Goal: Task Accomplishment & Management: Complete application form

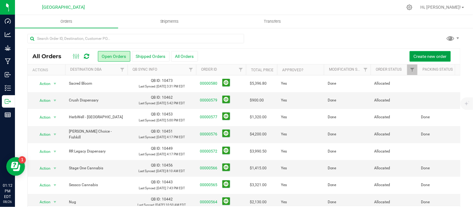
drag, startPoint x: 0, startPoint y: 0, endPoint x: 426, endPoint y: 54, distance: 429.5
click at [426, 54] on span "Create new order" at bounding box center [430, 56] width 33 height 5
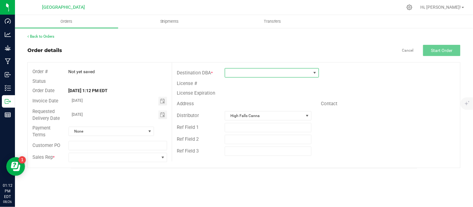
click at [273, 76] on span at bounding box center [268, 73] width 86 height 9
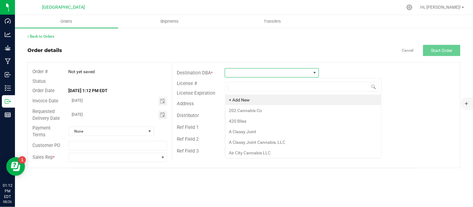
scroll to position [9, 94]
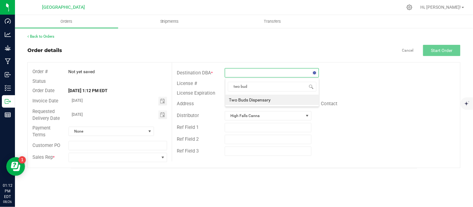
type input "two buds"
click at [266, 100] on li "Two Buds Dispensary" at bounding box center [272, 100] width 94 height 11
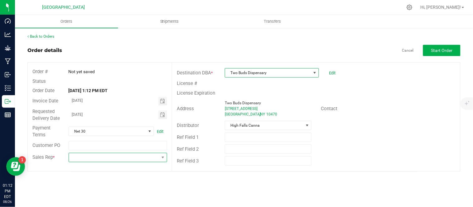
click at [119, 160] on span at bounding box center [114, 157] width 90 height 9
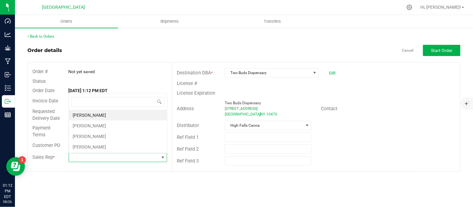
scroll to position [9, 98]
click at [83, 128] on li "[PERSON_NAME]" at bounding box center [118, 126] width 98 height 11
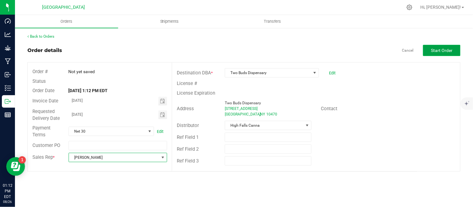
click at [433, 54] on button "Start Order" at bounding box center [441, 50] width 37 height 11
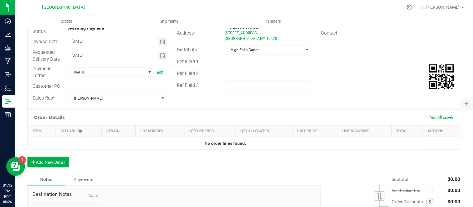
scroll to position [104, 0]
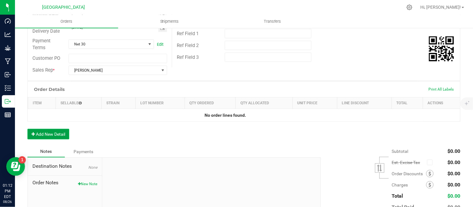
click at [60, 139] on button "Add New Detail" at bounding box center [48, 134] width 42 height 11
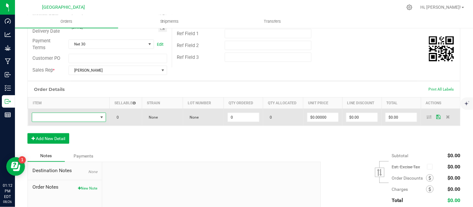
click at [70, 117] on span "NO DATA FOUND" at bounding box center [65, 117] width 66 height 9
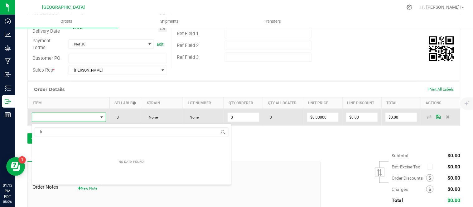
scroll to position [9, 71]
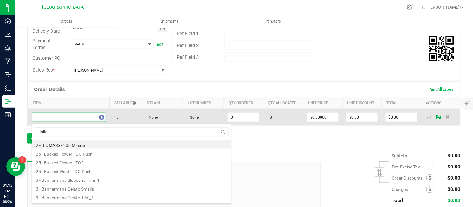
type input "killer"
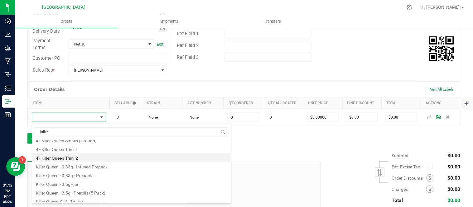
scroll to position [33, 0]
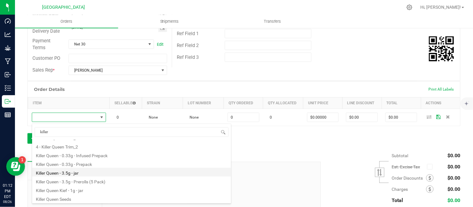
click at [83, 170] on li "Killer Queen - 3.5g - jar" at bounding box center [131, 172] width 199 height 9
type input "0 ea"
type input "$15.00000"
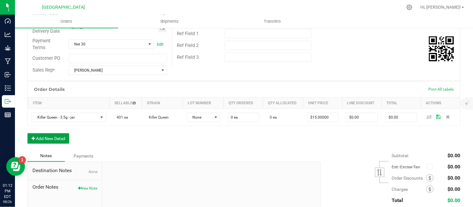
click at [54, 143] on button "Add New Detail" at bounding box center [48, 138] width 42 height 11
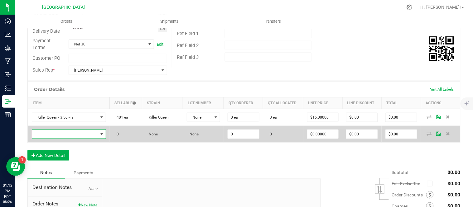
click at [54, 136] on span "NO DATA FOUND" at bounding box center [65, 134] width 66 height 9
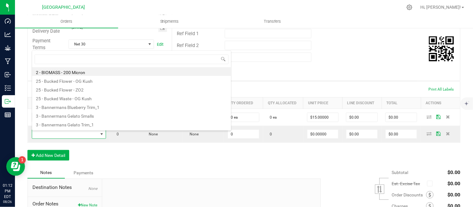
scroll to position [9, 71]
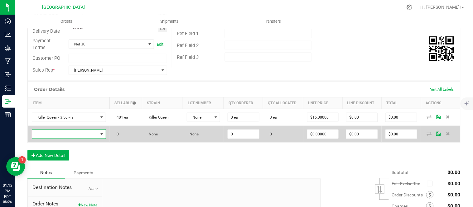
click at [67, 135] on span "NO DATA FOUND" at bounding box center [65, 134] width 66 height 9
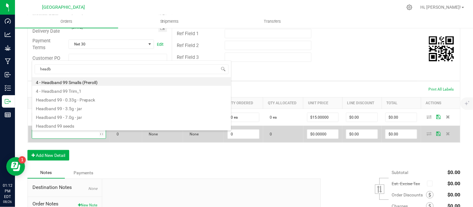
type input "headba"
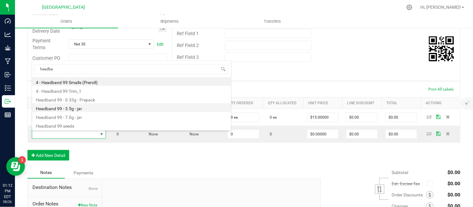
click at [71, 110] on li "Headband 99 - 3.5g - jar" at bounding box center [131, 108] width 199 height 9
type input "0 ea"
type input "$15.00000"
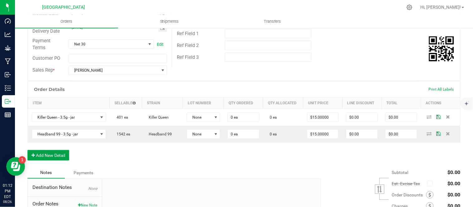
click at [37, 157] on button "Add New Detail" at bounding box center [48, 155] width 42 height 11
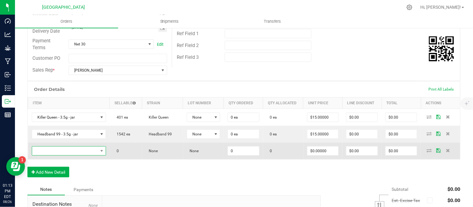
click at [51, 153] on span "NO DATA FOUND" at bounding box center [65, 151] width 66 height 9
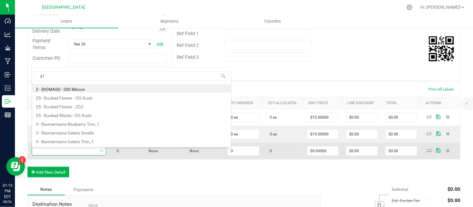
type input "g13"
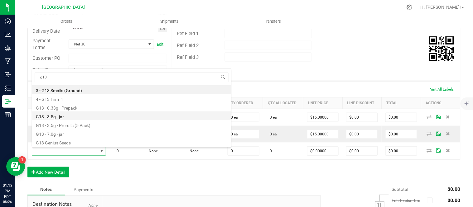
click at [93, 119] on li "G13 - 3.5g - jar" at bounding box center [131, 116] width 199 height 9
type input "0 ea"
type input "$15.00000"
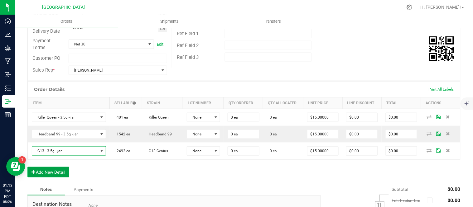
click at [52, 173] on button "Add New Detail" at bounding box center [48, 172] width 42 height 11
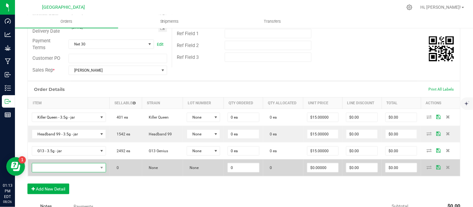
click at [68, 167] on span "NO DATA FOUND" at bounding box center [65, 168] width 66 height 9
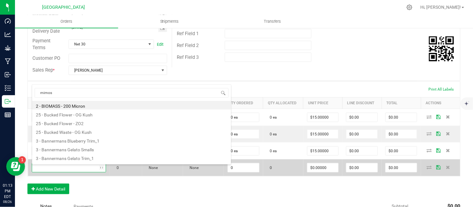
type input "mimosa"
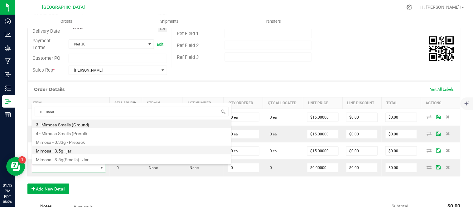
click at [68, 150] on li "Mimosa - 3.5g - jar" at bounding box center [131, 150] width 199 height 9
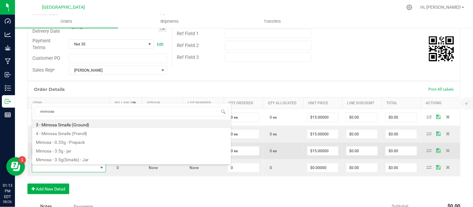
type input "0 ea"
type input "$17.50000"
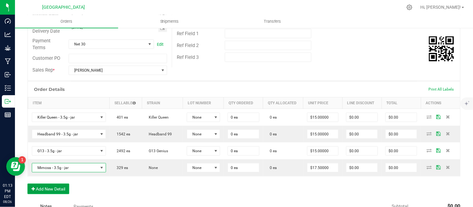
click at [44, 193] on button "Add New Detail" at bounding box center [48, 189] width 42 height 11
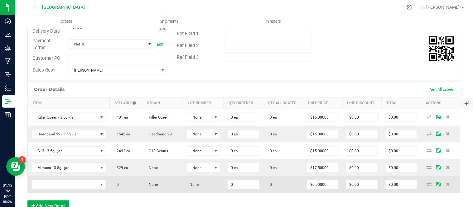
click at [45, 186] on span "NO DATA FOUND" at bounding box center [65, 185] width 66 height 9
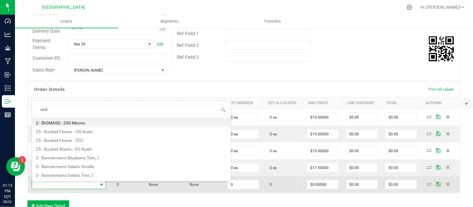
type input "[PERSON_NAME]"
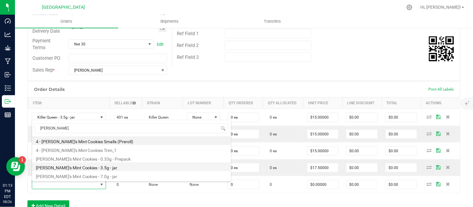
click at [71, 169] on li "[PERSON_NAME]'s Mint Cookies - 3.5g - jar" at bounding box center [131, 167] width 199 height 9
type input "0 ea"
type input "$15.00000"
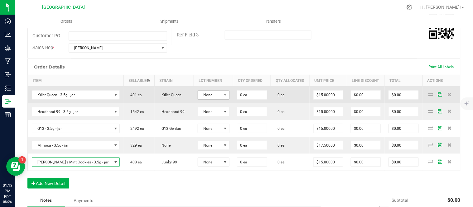
scroll to position [138, 0]
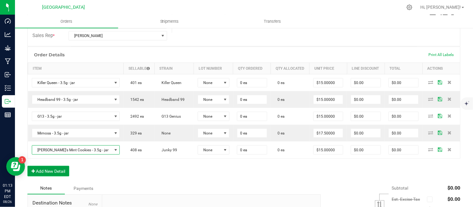
click at [48, 168] on button "Add New Detail" at bounding box center [48, 171] width 42 height 11
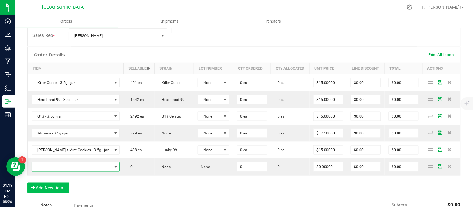
click at [48, 168] on span "NO DATA FOUND" at bounding box center [72, 167] width 80 height 9
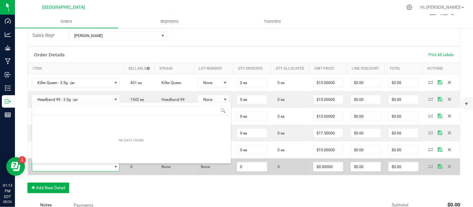
scroll to position [9, 73]
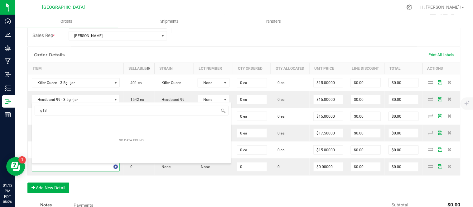
type input "g13"
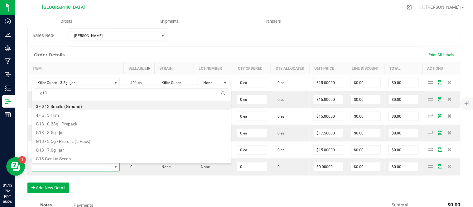
click at [83, 143] on li "G13 - 3.5g - Prerolls (5 Pack)" at bounding box center [131, 140] width 199 height 9
type input "0 ea"
type input "$15.00000"
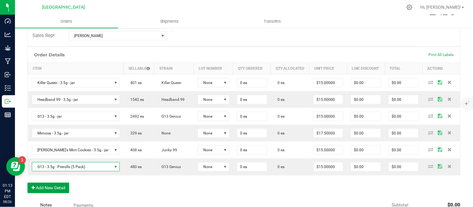
click at [45, 187] on button "Add New Detail" at bounding box center [48, 188] width 42 height 11
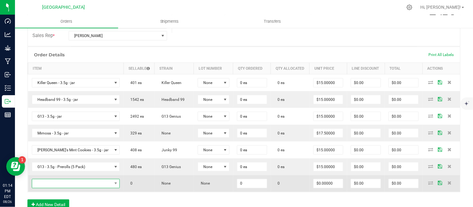
click at [66, 186] on span "NO DATA FOUND" at bounding box center [72, 184] width 80 height 9
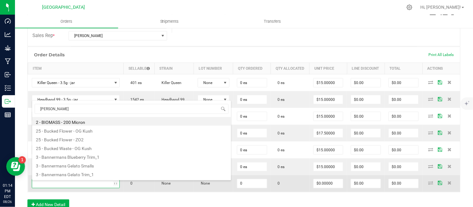
type input "og kush"
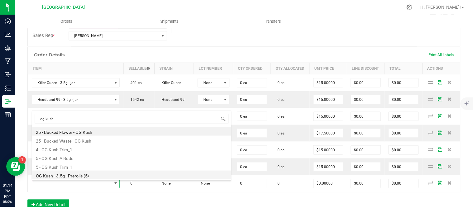
click at [70, 177] on li "OG Kush - 3.5g - Prerolls (5)" at bounding box center [131, 175] width 199 height 9
type input "0 ea"
type input "$15.00000"
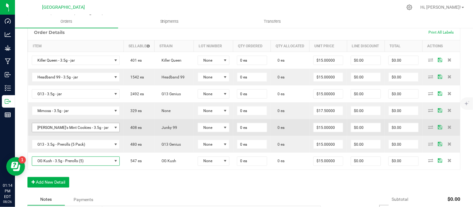
scroll to position [173, 0]
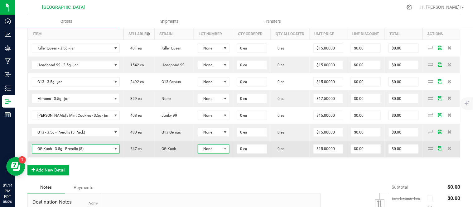
click at [198, 148] on span "None" at bounding box center [209, 149] width 23 height 9
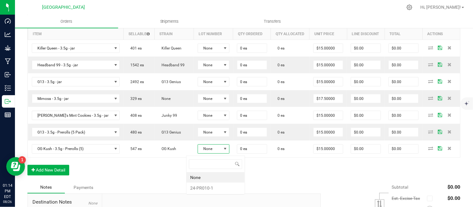
scroll to position [9, 32]
click at [210, 188] on li "24-PR010-1" at bounding box center [216, 188] width 58 height 11
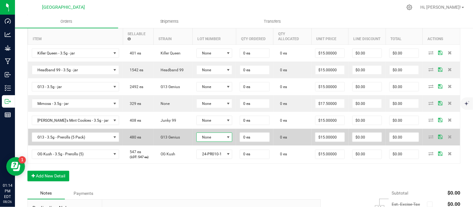
click at [198, 142] on span "None" at bounding box center [211, 137] width 28 height 9
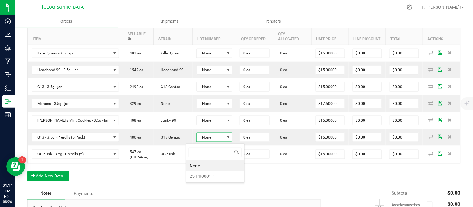
scroll to position [9, 37]
click at [208, 176] on li "25-PR0001-1" at bounding box center [215, 176] width 58 height 11
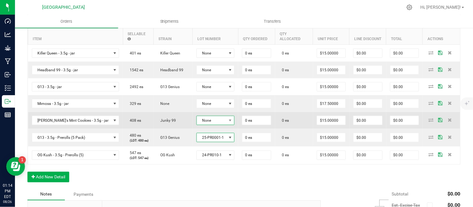
click at [200, 120] on span "None" at bounding box center [212, 120] width 30 height 9
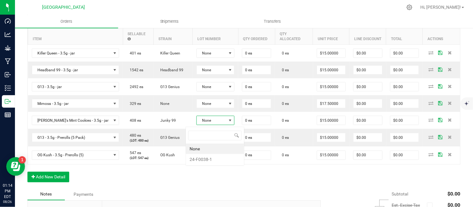
scroll to position [9, 39]
click at [206, 156] on li "24-F0038-1" at bounding box center [215, 159] width 58 height 11
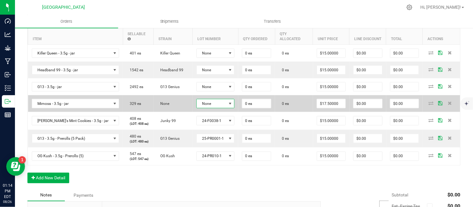
click at [205, 106] on span "None" at bounding box center [212, 103] width 30 height 9
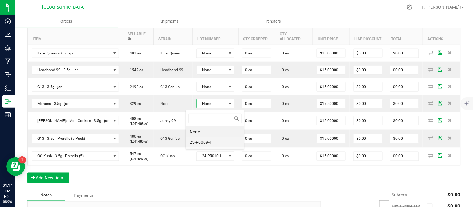
click at [207, 142] on li "25-F0009-1" at bounding box center [215, 142] width 58 height 11
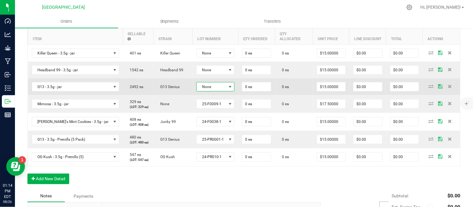
click at [202, 89] on span "None" at bounding box center [212, 87] width 30 height 9
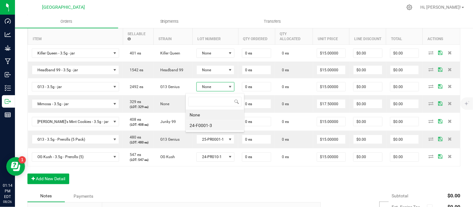
click at [203, 124] on li "24-F0001-3" at bounding box center [215, 125] width 58 height 11
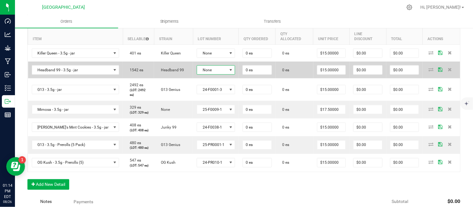
click at [202, 69] on span "None" at bounding box center [212, 70] width 30 height 9
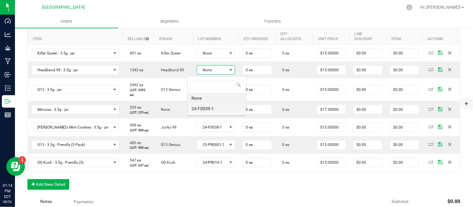
click at [208, 111] on li "24-F0039-1" at bounding box center [217, 109] width 58 height 11
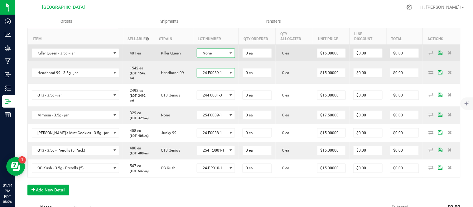
click at [213, 57] on span "None" at bounding box center [212, 53] width 30 height 9
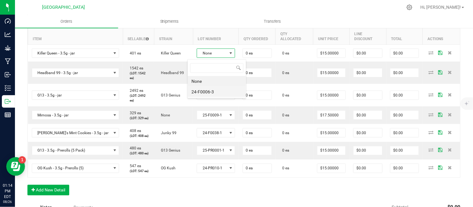
click at [213, 94] on li "24-F0006-3" at bounding box center [217, 92] width 58 height 11
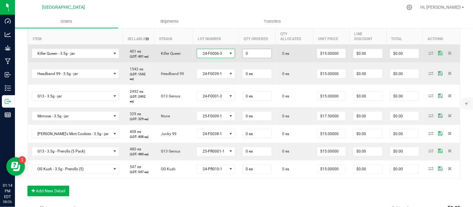
click at [245, 54] on input "0" at bounding box center [257, 53] width 29 height 9
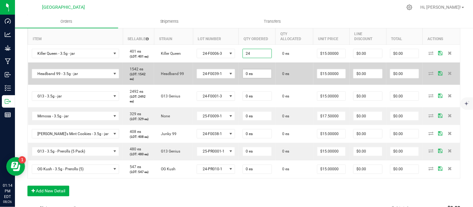
type input "24 ea"
type input "$360.00"
click at [243, 78] on input "0" at bounding box center [257, 74] width 29 height 9
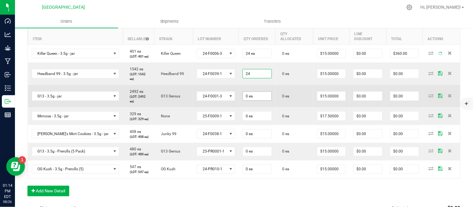
type input "24 ea"
type input "$360.00"
click at [249, 101] on input "0" at bounding box center [257, 96] width 29 height 9
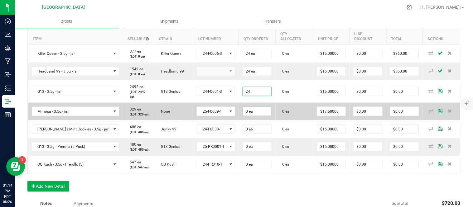
type input "24 ea"
type input "$360.00"
click at [250, 58] on span "0 ea" at bounding box center [257, 53] width 29 height 9
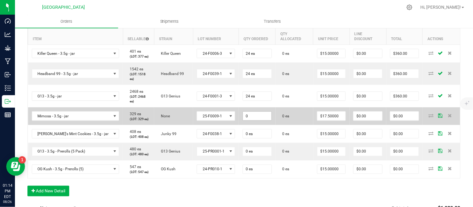
click at [245, 121] on input "0" at bounding box center [257, 116] width 29 height 9
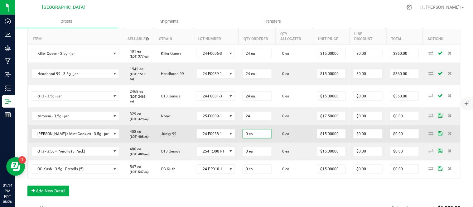
type input "24 ea"
type input "$420.00"
click at [251, 138] on input "0" at bounding box center [257, 134] width 29 height 9
type input "24 ea"
type input "$360.00"
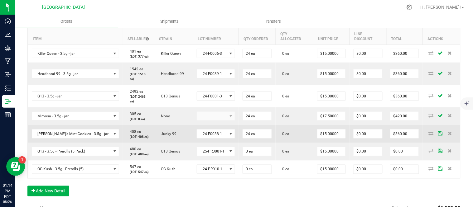
click at [276, 142] on td "0 ea" at bounding box center [295, 134] width 38 height 18
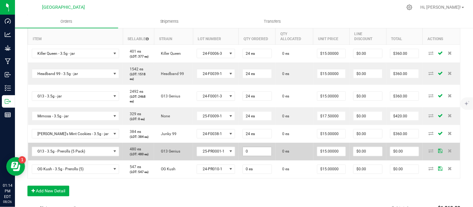
click at [244, 156] on input "0" at bounding box center [257, 152] width 29 height 9
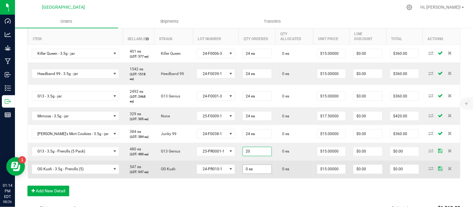
type input "20 ea"
type input "$300.00"
click at [245, 174] on input "0" at bounding box center [257, 169] width 29 height 9
type input "20 ea"
type input "$300.00"
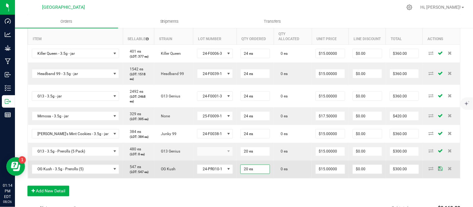
click at [274, 179] on td "0 ea" at bounding box center [293, 170] width 38 height 18
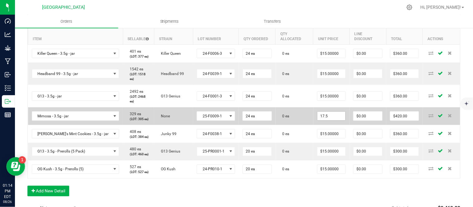
click at [329, 121] on input "17.5" at bounding box center [331, 116] width 28 height 9
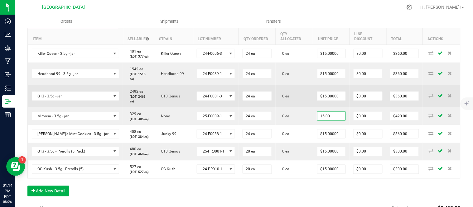
type input "$15.00000"
type input "$360.00"
click at [298, 108] on td "0 ea" at bounding box center [295, 96] width 38 height 22
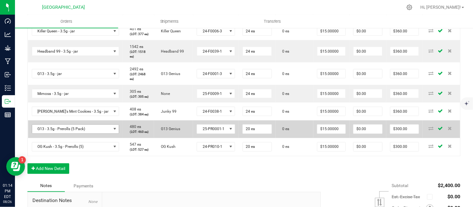
scroll to position [208, 0]
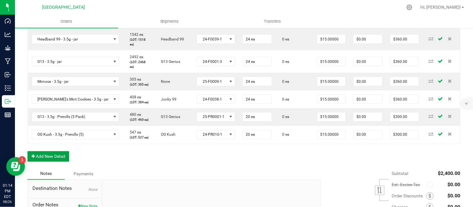
click at [59, 162] on button "Add New Detail" at bounding box center [48, 157] width 42 height 11
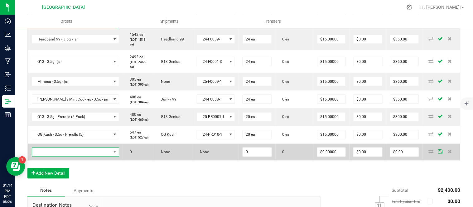
click at [59, 157] on span "NO DATA FOUND" at bounding box center [71, 152] width 79 height 9
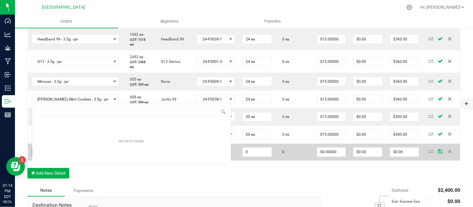
scroll to position [9, 73]
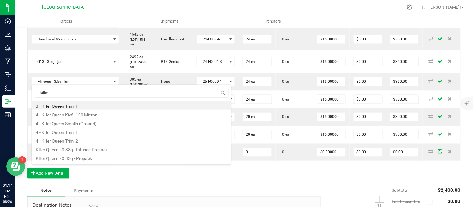
type input "killer"
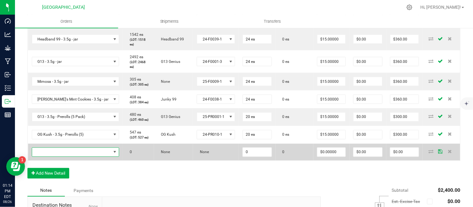
click at [66, 157] on span "NO DATA FOUND" at bounding box center [71, 152] width 79 height 9
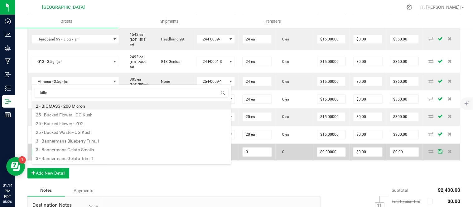
type input "killer"
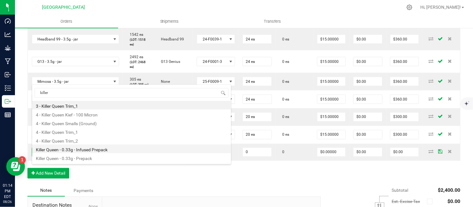
scroll to position [33, 0]
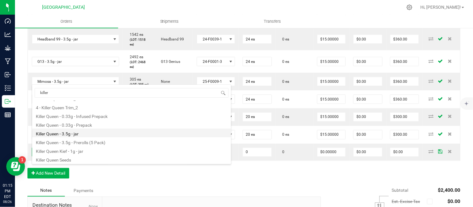
click at [83, 134] on li "Killer Queen - 3.5g - jar" at bounding box center [131, 133] width 199 height 9
type input "0 ea"
type input "$15.00000"
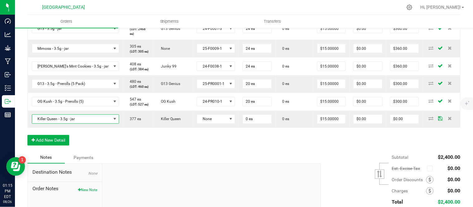
scroll to position [242, 0]
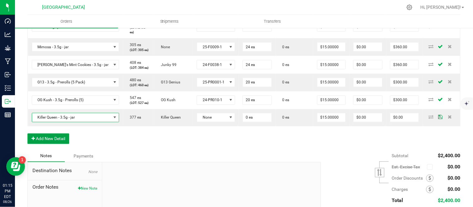
click at [52, 144] on button "Add New Detail" at bounding box center [48, 139] width 42 height 11
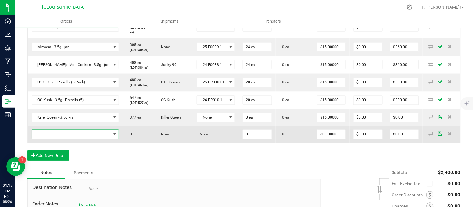
click at [54, 139] on span "NO DATA FOUND" at bounding box center [71, 134] width 79 height 9
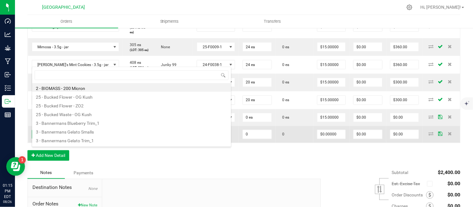
scroll to position [9, 73]
type input "headban"
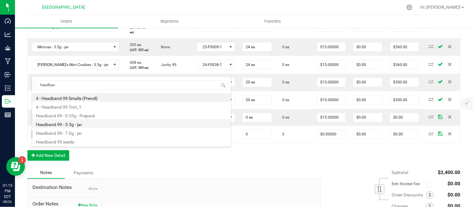
click at [75, 124] on li "Headband 99 - 3.5g - jar" at bounding box center [131, 123] width 199 height 9
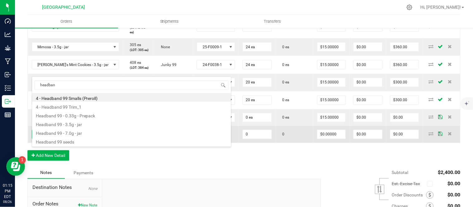
type input "0 ea"
type input "$15.00000"
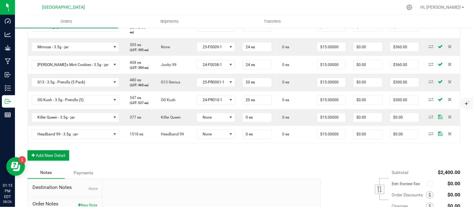
click at [48, 161] on button "Add New Detail" at bounding box center [48, 156] width 42 height 11
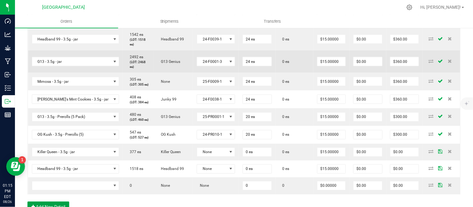
scroll to position [242, 0]
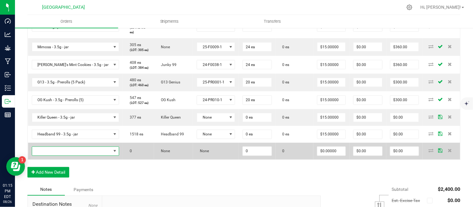
click at [64, 156] on span "NO DATA FOUND" at bounding box center [71, 151] width 79 height 9
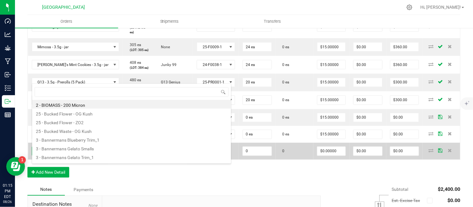
scroll to position [9, 73]
type input "g13"
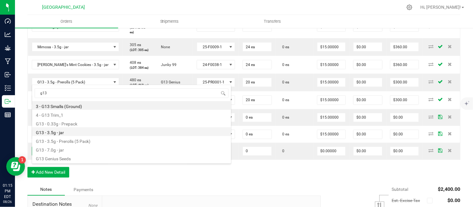
click at [90, 130] on li "G13 - 3.5g - jar" at bounding box center [131, 132] width 199 height 9
type input "0 ea"
type input "$15.00000"
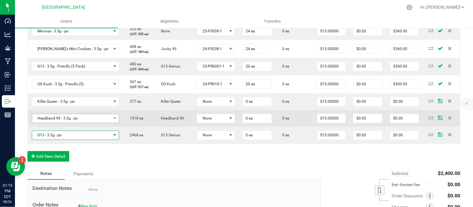
scroll to position [312, 0]
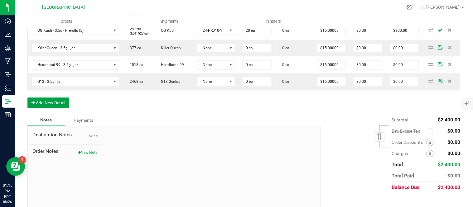
click at [54, 109] on button "Add New Detail" at bounding box center [48, 103] width 42 height 11
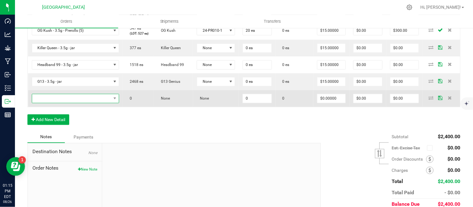
click at [55, 103] on span "NO DATA FOUND" at bounding box center [71, 98] width 79 height 9
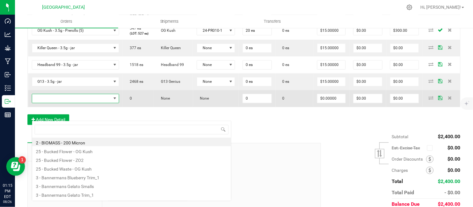
scroll to position [9, 73]
type input "mimosa"
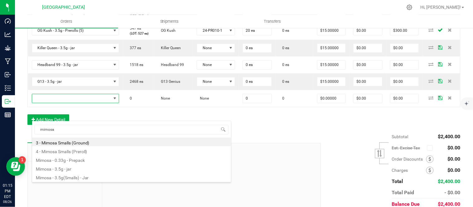
click at [64, 168] on li "Mimosa - 3.5g - jar" at bounding box center [131, 168] width 199 height 9
type input "0 ea"
type input "$17.50000"
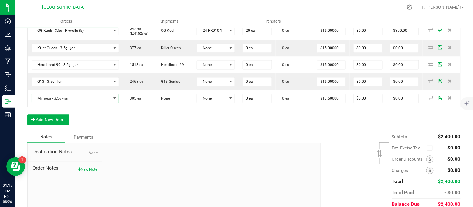
click at [139, 132] on div "Order Details Print All Labels Item Sellable Strain Lot Number Qty Ordered Qty …" at bounding box center [243, 2] width 433 height 258
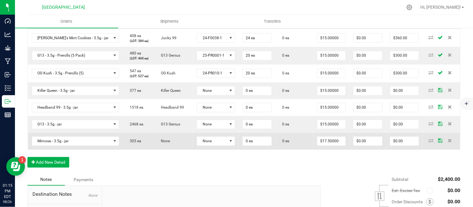
scroll to position [277, 0]
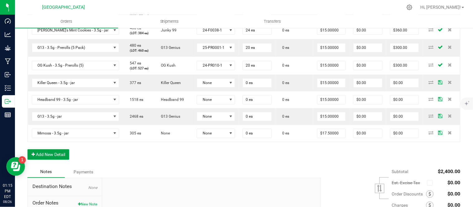
click at [46, 160] on button "Add New Detail" at bounding box center [48, 155] width 42 height 11
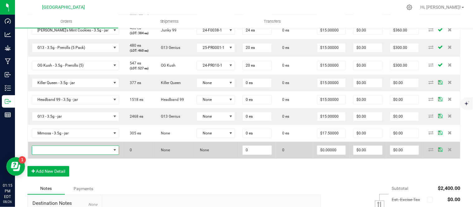
click at [46, 155] on span "NO DATA FOUND" at bounding box center [71, 150] width 79 height 9
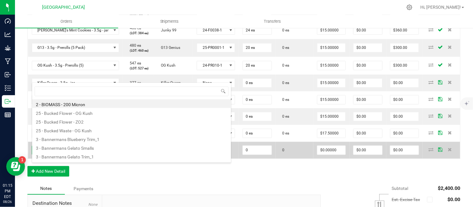
scroll to position [9, 73]
type input "[PERSON_NAME]"
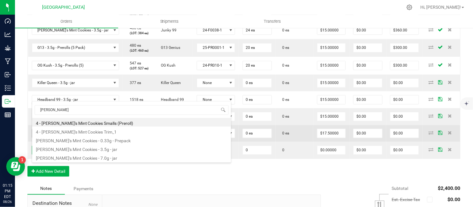
click at [99, 150] on li "[PERSON_NAME]'s Mint Cookies - 3.5g - jar" at bounding box center [131, 148] width 199 height 9
type input "0 ea"
type input "$15.00000"
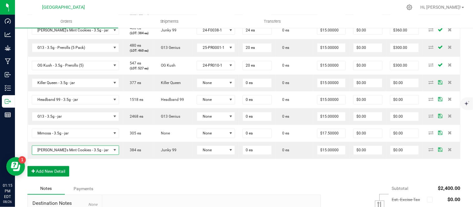
click at [46, 177] on button "Add New Detail" at bounding box center [48, 172] width 42 height 11
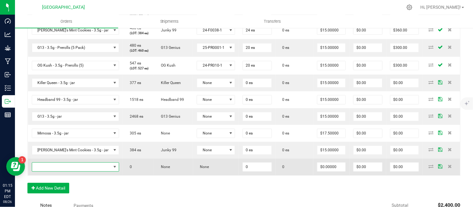
click at [54, 172] on span "NO DATA FOUND" at bounding box center [71, 167] width 79 height 9
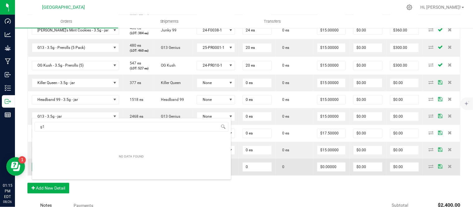
type input "g13"
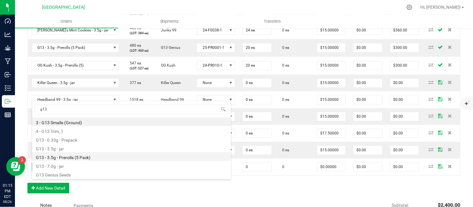
click at [97, 156] on li "G13 - 3.5g - Prerolls (5 Pack)" at bounding box center [131, 157] width 199 height 9
type input "0 ea"
type input "$15.00000"
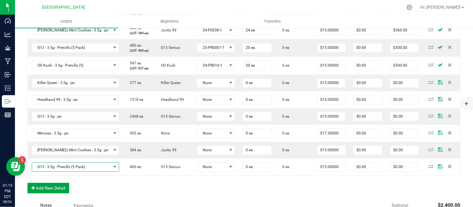
click at [55, 194] on button "Add New Detail" at bounding box center [48, 188] width 42 height 11
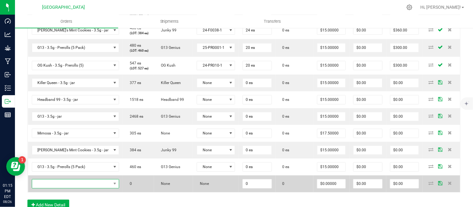
click at [57, 189] on span "NO DATA FOUND" at bounding box center [71, 184] width 79 height 9
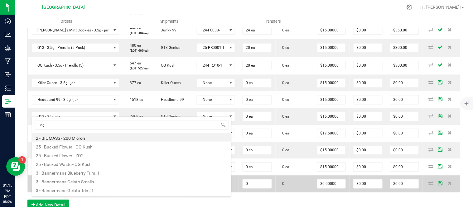
type input "og k"
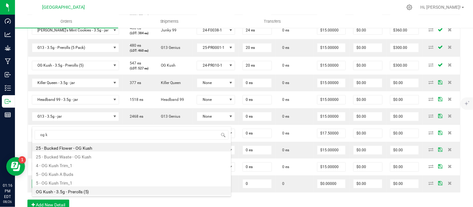
click at [77, 189] on li "OG Kush - 3.5g - Prerolls (5)" at bounding box center [131, 191] width 199 height 9
type input "0 ea"
type input "$15.00000"
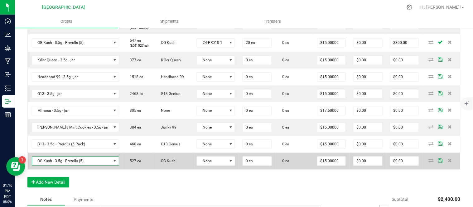
scroll to position [312, 0]
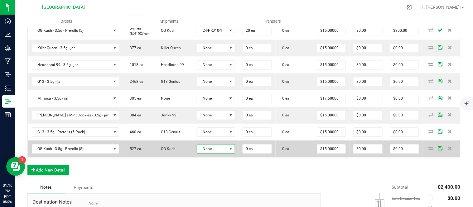
click at [197, 154] on span "None" at bounding box center [212, 149] width 30 height 9
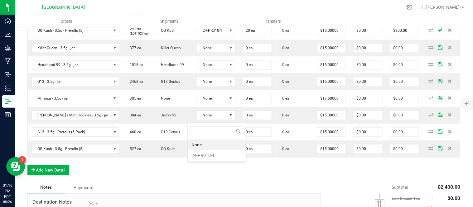
scroll to position [9, 39]
click at [207, 156] on li "24-PR010-1" at bounding box center [217, 155] width 58 height 11
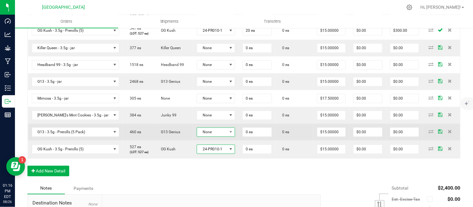
click at [207, 137] on span "None" at bounding box center [212, 132] width 30 height 9
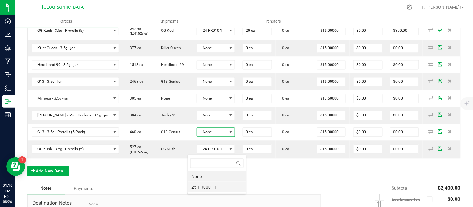
click at [208, 187] on li "25-PR0001-1" at bounding box center [217, 187] width 58 height 11
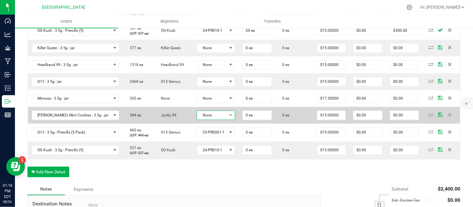
click at [212, 120] on span "None" at bounding box center [212, 115] width 30 height 9
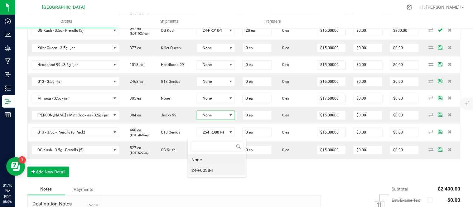
click at [197, 169] on li "24-F0038-1" at bounding box center [217, 170] width 58 height 11
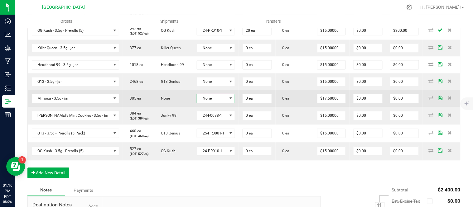
click at [213, 103] on span "None" at bounding box center [212, 98] width 30 height 9
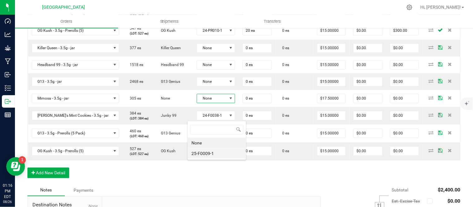
click at [205, 152] on li "25-F0009-1" at bounding box center [217, 153] width 58 height 11
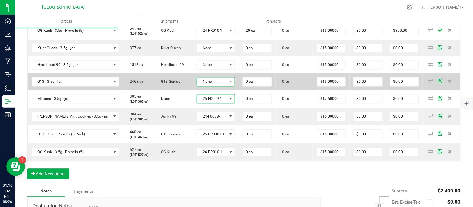
click at [210, 86] on span "None" at bounding box center [212, 82] width 30 height 9
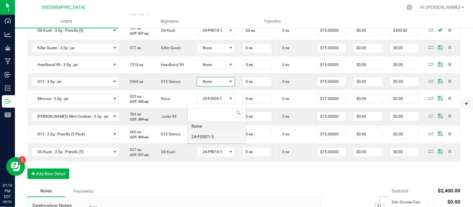
click at [205, 135] on li "24-F0001-3" at bounding box center [217, 137] width 58 height 11
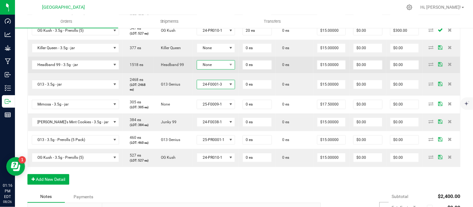
click at [211, 70] on span "None" at bounding box center [212, 65] width 30 height 9
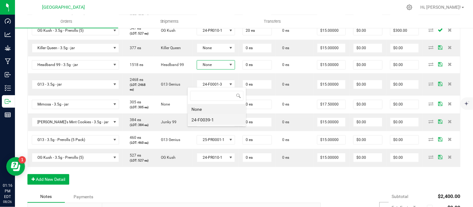
click at [206, 121] on li "24-F0039-1" at bounding box center [217, 120] width 58 height 11
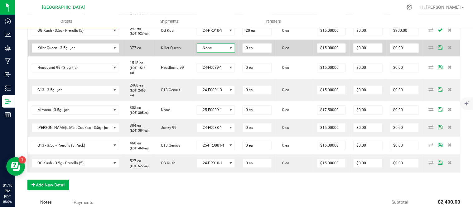
click at [214, 53] on span "None" at bounding box center [212, 48] width 30 height 9
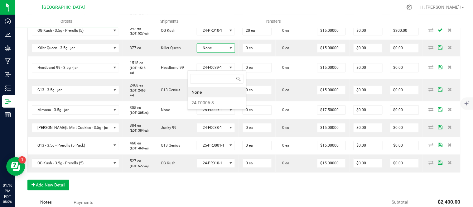
scroll to position [0, 0]
click at [209, 102] on li "24-F0006-3" at bounding box center [217, 103] width 58 height 11
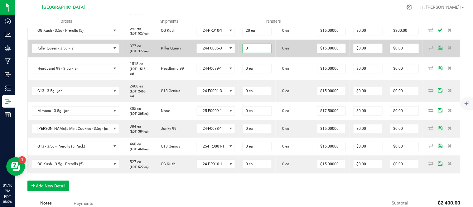
click at [250, 53] on input "0" at bounding box center [257, 48] width 29 height 9
type input "0 ea"
click at [319, 53] on input "15" at bounding box center [331, 48] width 28 height 9
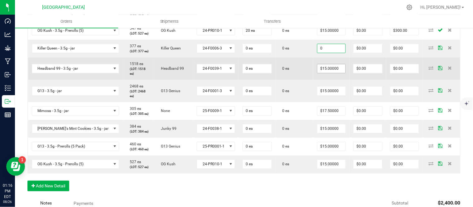
type input "$0.00000"
click at [328, 73] on input "15" at bounding box center [331, 69] width 28 height 9
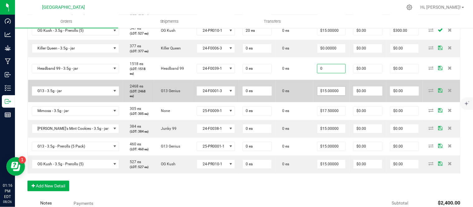
type input "$0.00000"
click at [330, 96] on input "15" at bounding box center [331, 91] width 28 height 9
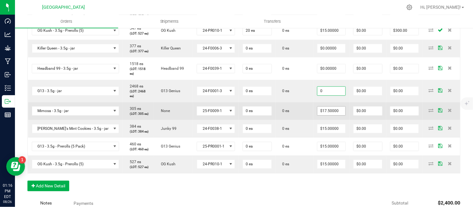
type input "$0.00000"
click at [330, 116] on input "17.5" at bounding box center [331, 111] width 28 height 9
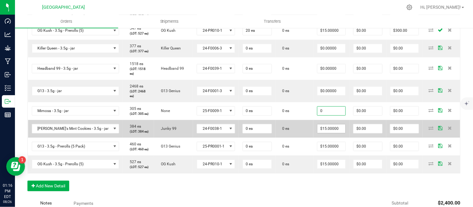
type input "$0.00000"
click at [323, 133] on input "15" at bounding box center [331, 129] width 28 height 9
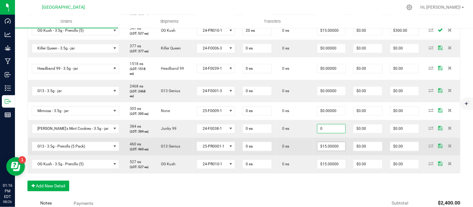
type input "$0.00000"
click at [322, 151] on input "15" at bounding box center [331, 147] width 28 height 9
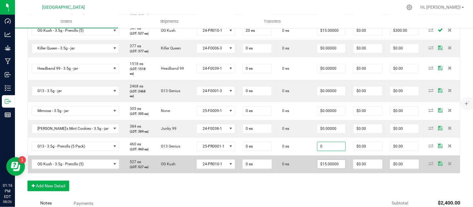
type input "$0.00000"
click at [323, 169] on input "15" at bounding box center [331, 164] width 28 height 9
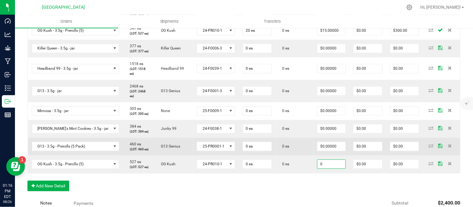
type input "$0.00000"
click at [285, 156] on td "0 ea" at bounding box center [295, 147] width 38 height 18
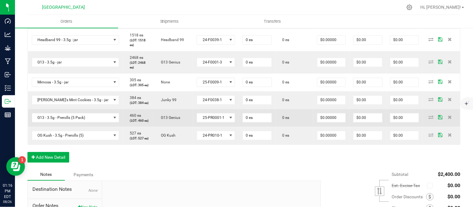
scroll to position [381, 0]
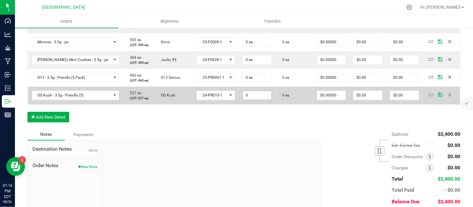
click at [245, 100] on input "0" at bounding box center [257, 95] width 29 height 9
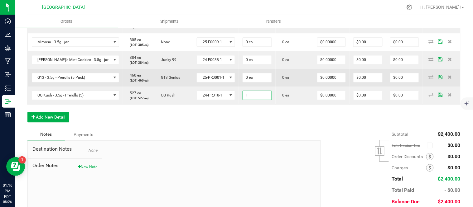
type input "1 ea"
click at [253, 87] on td "0 ea" at bounding box center [257, 78] width 37 height 18
click at [244, 82] on input "0" at bounding box center [257, 77] width 29 height 9
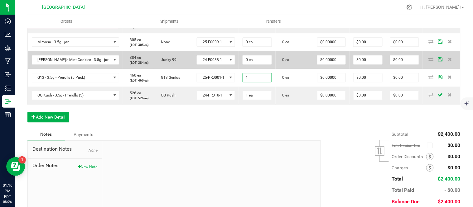
type input "1 ea"
click at [253, 69] on td "0 ea" at bounding box center [257, 60] width 37 height 18
click at [253, 64] on input "0" at bounding box center [257, 60] width 29 height 9
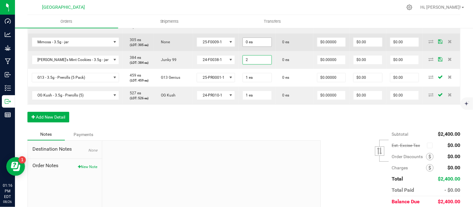
type input "2"
type input "0"
type input "2 ea"
click at [251, 46] on input "0" at bounding box center [257, 42] width 29 height 9
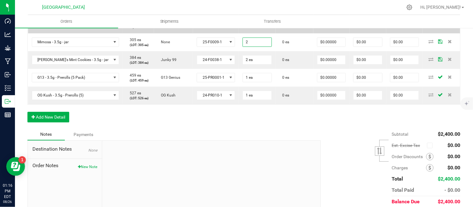
type input "2"
type input "0"
type input "2 ea"
click at [249, 27] on input "0" at bounding box center [257, 22] width 29 height 9
type input "2 ea"
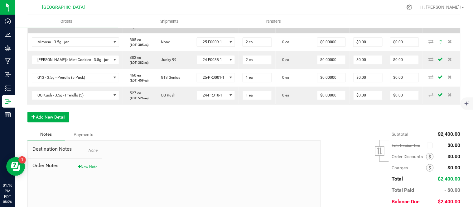
click at [276, 33] on td "0 ea" at bounding box center [295, 22] width 38 height 22
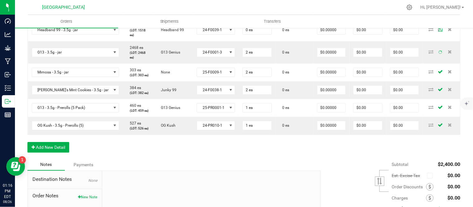
scroll to position [312, 0]
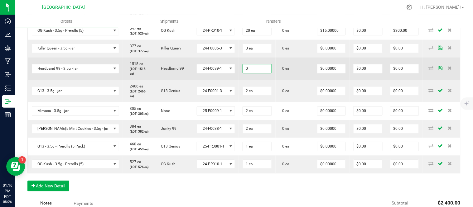
click at [252, 73] on input "0" at bounding box center [257, 69] width 29 height 9
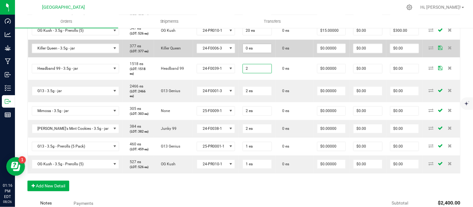
type input "2"
type input "0"
type input "2 ea"
click at [248, 53] on input "0" at bounding box center [257, 48] width 29 height 9
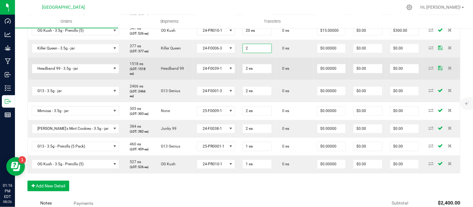
type input "2 ea"
click at [290, 80] on td "0 ea" at bounding box center [295, 69] width 38 height 22
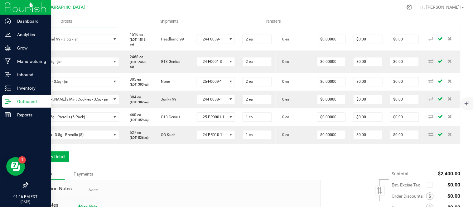
scroll to position [416, 0]
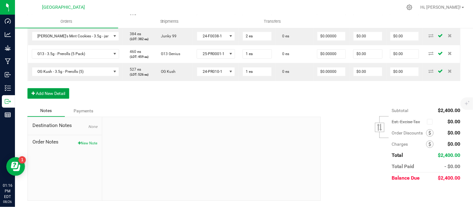
click at [49, 99] on button "Add New Detail" at bounding box center [48, 93] width 42 height 11
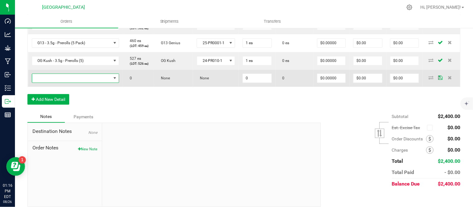
click at [50, 83] on span "NO DATA FOUND" at bounding box center [71, 78] width 79 height 9
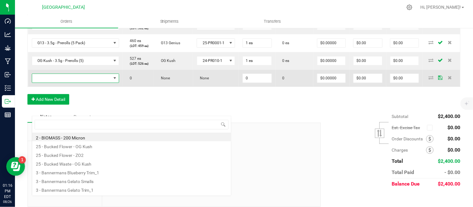
scroll to position [9, 73]
type input "bliss"
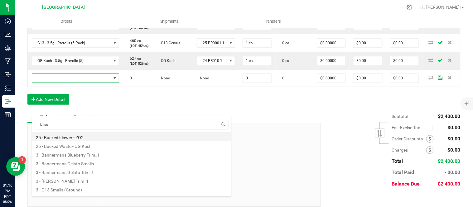
scroll to position [0, 0]
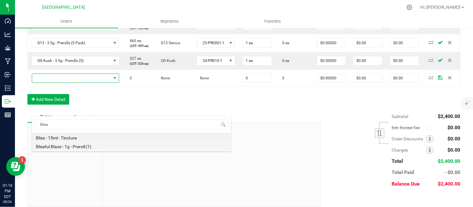
click at [77, 148] on li "Blissful Blaze - 1g - Preroll (1)" at bounding box center [131, 146] width 199 height 9
type input "0 ea"
type input "$6.00000"
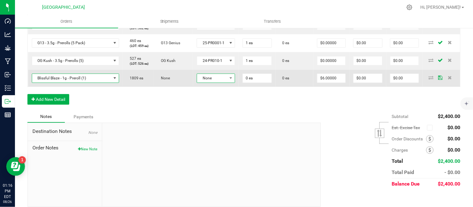
click at [213, 83] on span "None" at bounding box center [212, 78] width 30 height 9
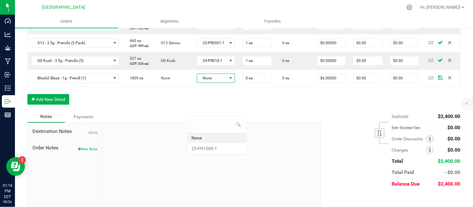
scroll to position [9, 39]
click at [206, 150] on li "25-PR1000-1" at bounding box center [217, 148] width 58 height 11
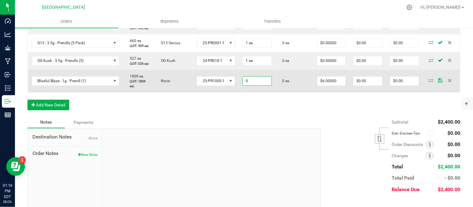
click at [247, 85] on input "0" at bounding box center [257, 81] width 29 height 9
type input "7 ea"
type input "6"
type input "$42.00"
click at [326, 85] on input "6" at bounding box center [331, 81] width 28 height 9
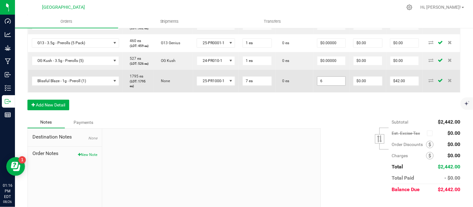
click at [322, 85] on input "6" at bounding box center [331, 81] width 28 height 9
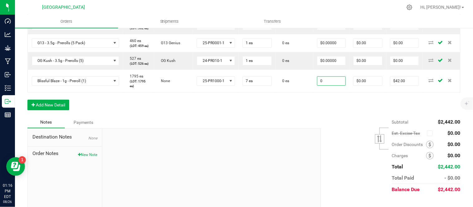
type input "$0.00000"
type input "$0.00"
click at [316, 157] on div "Subtotal $2,442.00 Est. Excise Tax" at bounding box center [388, 156] width 144 height 79
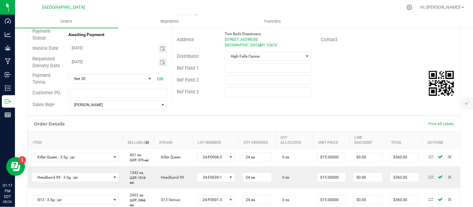
scroll to position [0, 0]
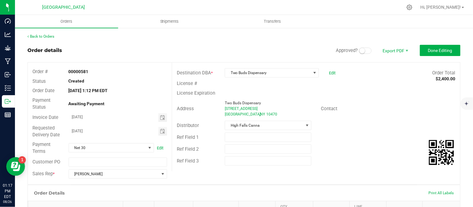
click at [360, 50] on small at bounding box center [363, 51] width 6 height 6
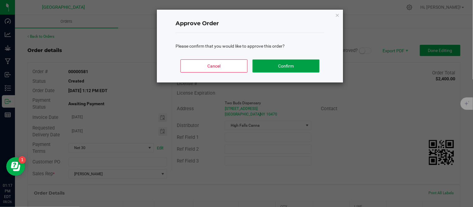
click at [308, 67] on button "Confirm" at bounding box center [286, 66] width 67 height 13
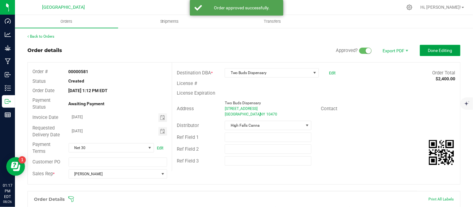
click at [428, 51] on span "Done Editing" at bounding box center [440, 50] width 24 height 5
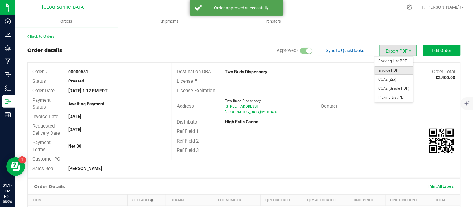
click at [391, 69] on span "Invoice PDF" at bounding box center [394, 70] width 39 height 9
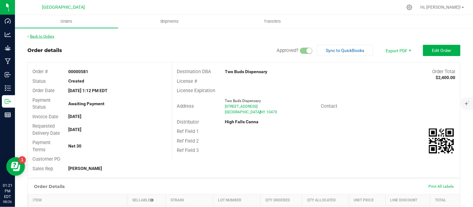
click at [49, 36] on link "Back to Orders" at bounding box center [40, 36] width 27 height 4
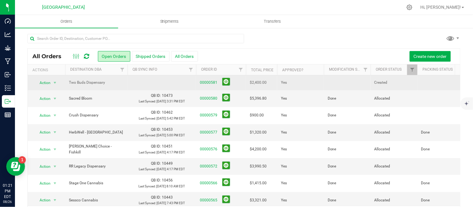
click at [331, 83] on td at bounding box center [347, 82] width 47 height 15
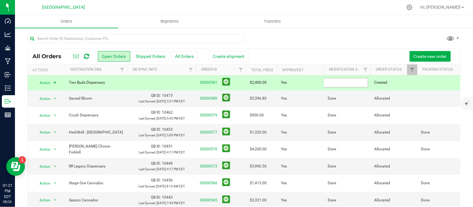
click at [331, 83] on input "text" at bounding box center [346, 83] width 45 height 10
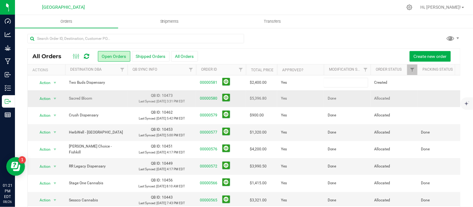
type input "Done"
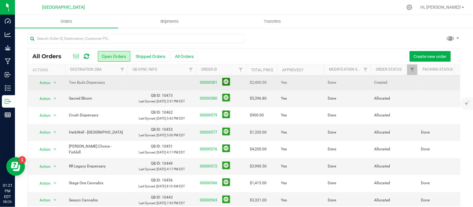
click at [228, 82] on button at bounding box center [226, 82] width 8 height 8
click at [419, 57] on span "Create new order" at bounding box center [430, 56] width 33 height 5
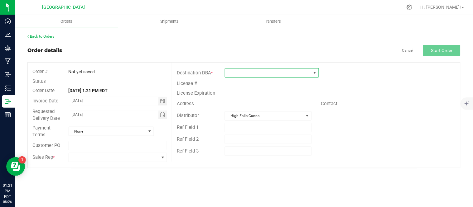
click at [267, 72] on span at bounding box center [268, 73] width 86 height 9
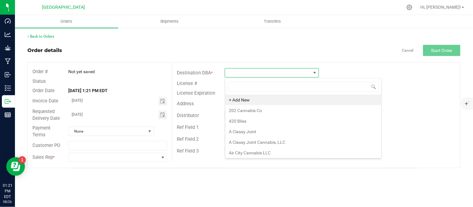
scroll to position [9, 94]
type input "trea"
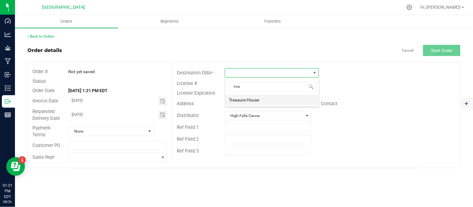
click at [274, 100] on li "Treasure House" at bounding box center [272, 100] width 94 height 11
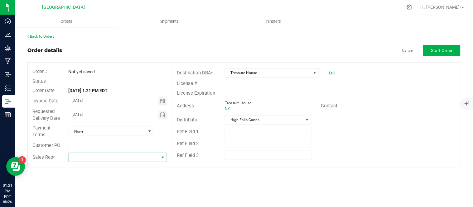
click at [100, 159] on span at bounding box center [114, 157] width 90 height 9
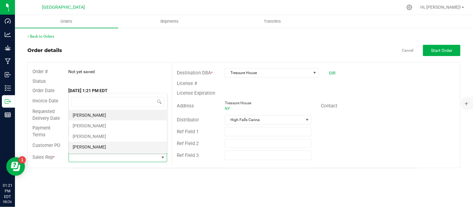
scroll to position [9, 98]
click at [90, 126] on li "[PERSON_NAME]" at bounding box center [118, 126] width 98 height 11
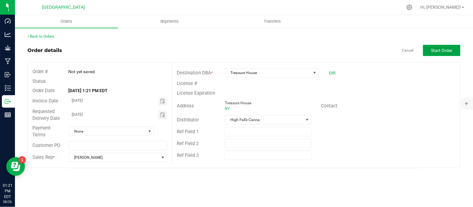
click at [441, 52] on span "Start Order" at bounding box center [442, 50] width 22 height 5
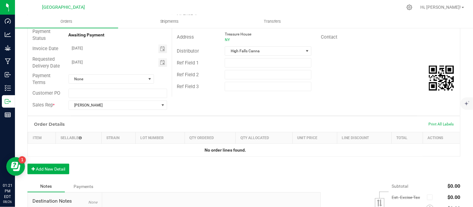
scroll to position [69, 0]
click at [41, 167] on button "Add New Detail" at bounding box center [48, 169] width 42 height 11
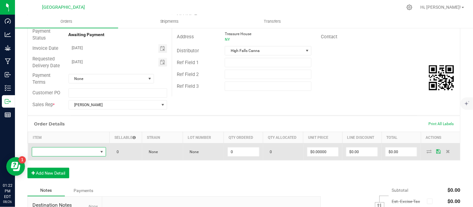
click at [69, 154] on span "NO DATA FOUND" at bounding box center [65, 152] width 66 height 9
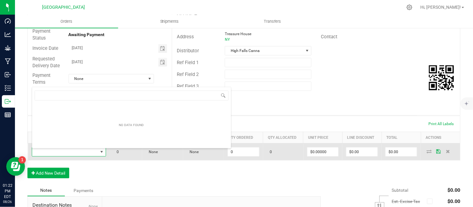
scroll to position [9, 71]
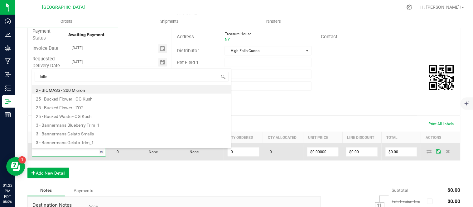
type input "killer"
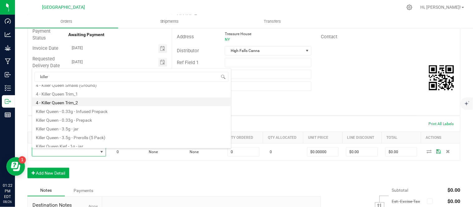
scroll to position [33, 0]
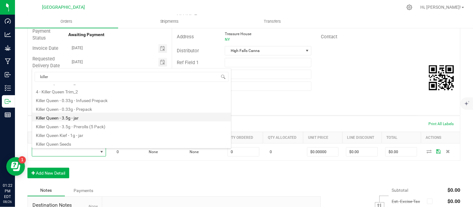
click at [79, 119] on li "Killer Queen - 3.5g - jar" at bounding box center [131, 117] width 199 height 9
type input "0 ea"
type input "$15.00000"
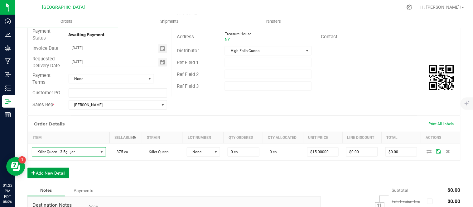
click at [46, 175] on button "Add New Detail" at bounding box center [48, 173] width 42 height 11
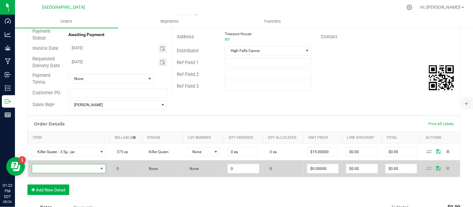
click at [51, 169] on span "NO DATA FOUND" at bounding box center [65, 169] width 66 height 9
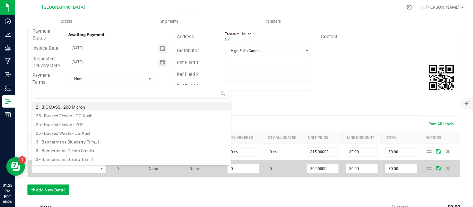
scroll to position [9, 71]
type input "g13"
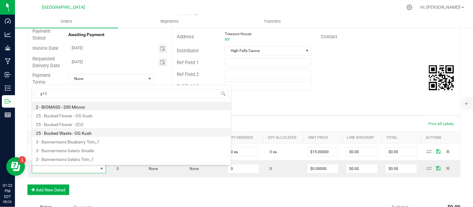
scroll to position [0, 0]
click at [72, 133] on li "G13 - 3.5g - jar" at bounding box center [131, 133] width 199 height 9
type input "0 ea"
type input "$15.00000"
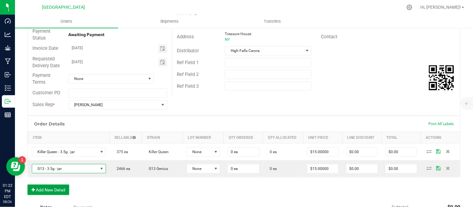
click at [38, 191] on button "Add New Detail" at bounding box center [48, 190] width 42 height 11
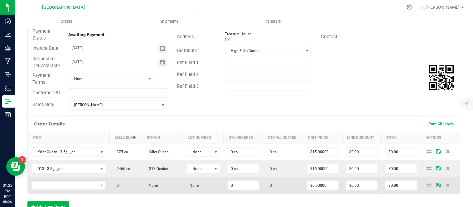
click at [47, 186] on span "NO DATA FOUND" at bounding box center [65, 186] width 66 height 9
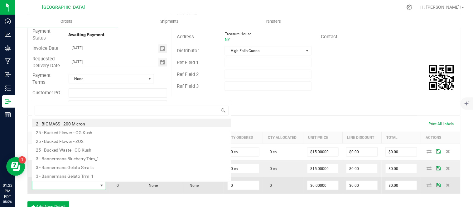
scroll to position [9, 71]
type input "bliss"
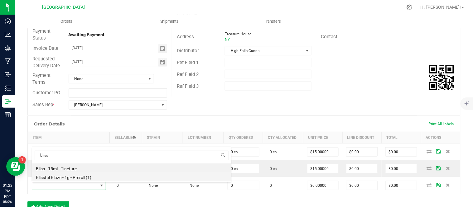
click at [76, 176] on li "Blissful Blaze - 1g - Preroll (1)" at bounding box center [131, 176] width 199 height 9
type input "0 ea"
type input "$6.00000"
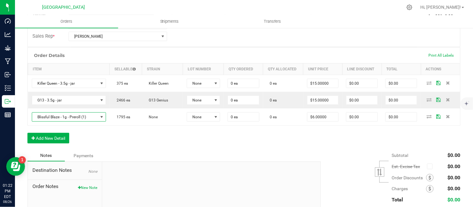
scroll to position [138, 0]
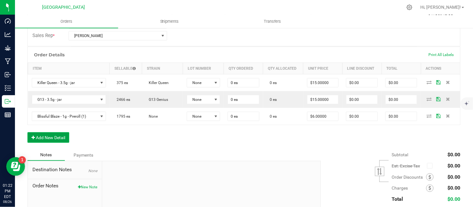
click at [51, 138] on button "Add New Detail" at bounding box center [48, 138] width 42 height 11
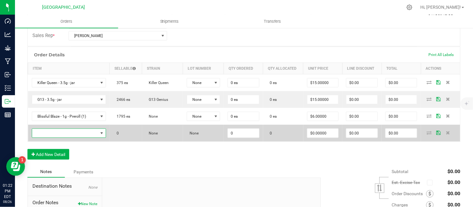
click at [61, 134] on span "NO DATA FOUND" at bounding box center [65, 133] width 66 height 9
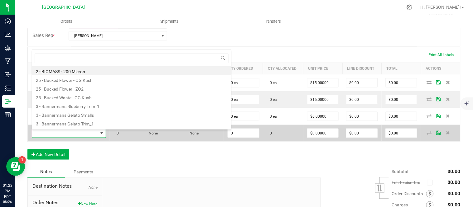
scroll to position [9, 71]
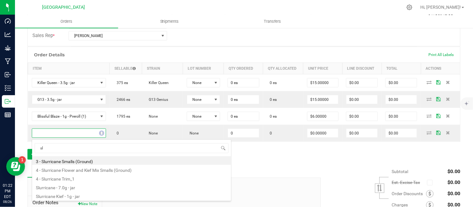
type input "s"
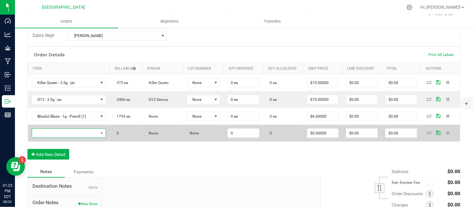
click at [58, 133] on span "NO DATA FOUND" at bounding box center [65, 133] width 66 height 9
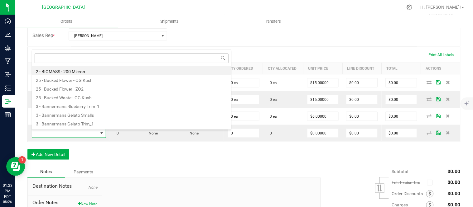
scroll to position [9, 71]
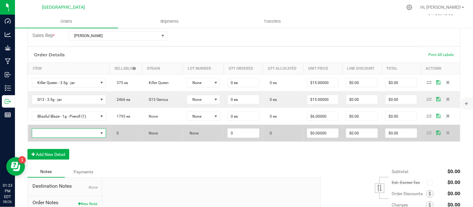
click at [78, 133] on span "NO DATA FOUND" at bounding box center [65, 133] width 66 height 9
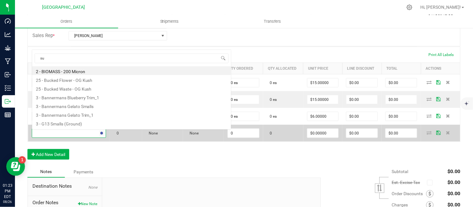
scroll to position [0, 0]
type input "sup"
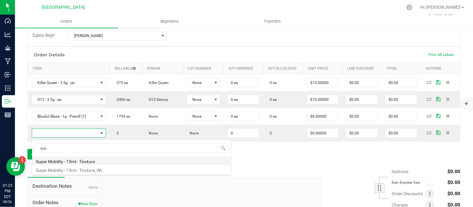
click at [78, 161] on li "Super Mobility - 15ml - Tincture" at bounding box center [131, 161] width 199 height 9
type input "0 ea"
type input "$20.00000"
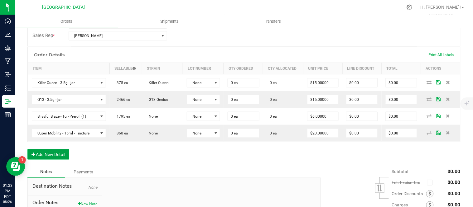
click at [46, 158] on button "Add New Detail" at bounding box center [48, 154] width 42 height 11
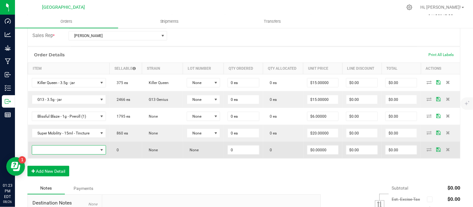
click at [47, 152] on span "NO DATA FOUND" at bounding box center [65, 150] width 66 height 9
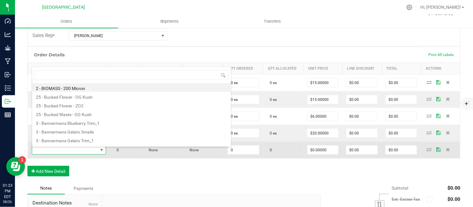
scroll to position [9, 72]
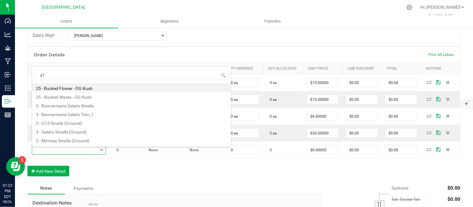
type input "g13"
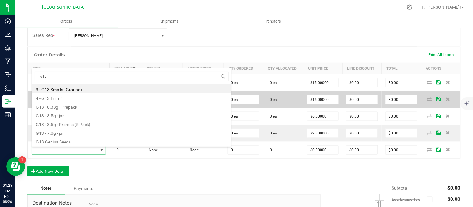
click at [73, 107] on li "G13 - 0.33g - Prepack" at bounding box center [131, 106] width 199 height 9
type input "0 ea"
type input "$4.42000"
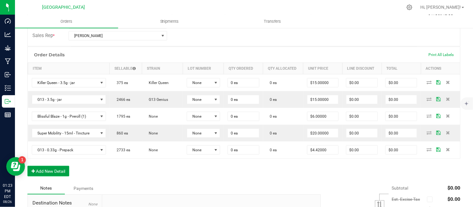
click at [47, 172] on button "Add New Detail" at bounding box center [48, 171] width 42 height 11
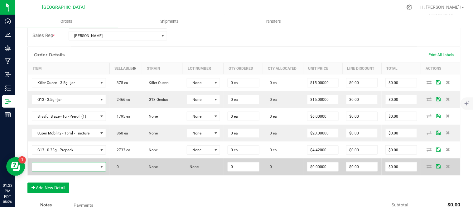
click at [49, 170] on span "NO DATA FOUND" at bounding box center [65, 167] width 66 height 9
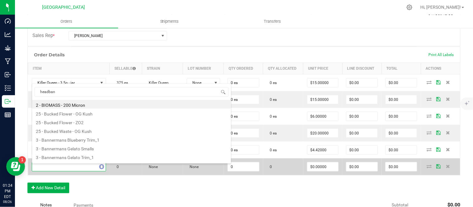
type input "headband"
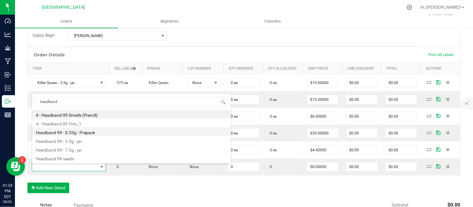
click at [97, 132] on li "Headband 99 - 0.33g - Prepack" at bounding box center [131, 132] width 199 height 9
type input "0 ea"
type input "$4.42000"
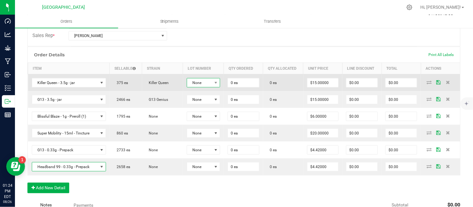
click at [205, 84] on span "None" at bounding box center [199, 83] width 25 height 9
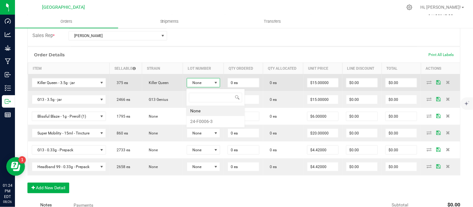
scroll to position [9, 32]
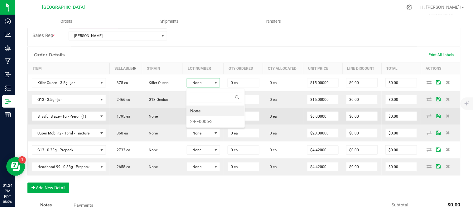
click at [206, 119] on li "24-F0006-3" at bounding box center [216, 121] width 58 height 11
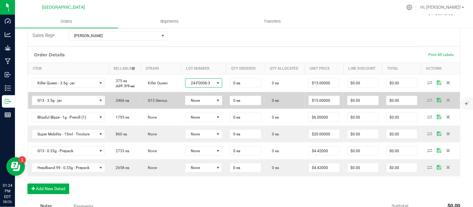
click at [201, 106] on td "None" at bounding box center [204, 100] width 45 height 17
click at [202, 105] on span "None" at bounding box center [200, 100] width 29 height 9
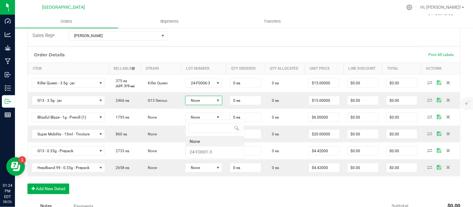
scroll to position [9, 37]
click at [209, 150] on li "24-F0001-3" at bounding box center [215, 152] width 58 height 11
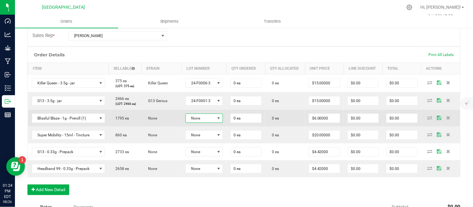
click at [209, 123] on span "None" at bounding box center [200, 118] width 29 height 9
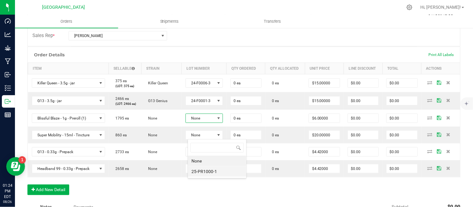
click at [211, 173] on li "25-PR1000-1" at bounding box center [217, 172] width 58 height 11
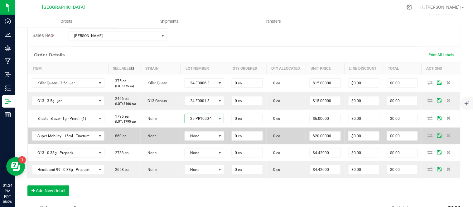
click at [211, 145] on td "None" at bounding box center [204, 136] width 47 height 17
click at [209, 141] on span "None" at bounding box center [200, 136] width 31 height 9
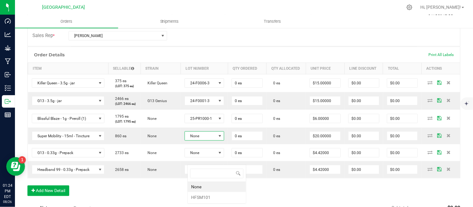
scroll to position [9, 39]
click at [210, 196] on li "HFSM101" at bounding box center [217, 197] width 58 height 11
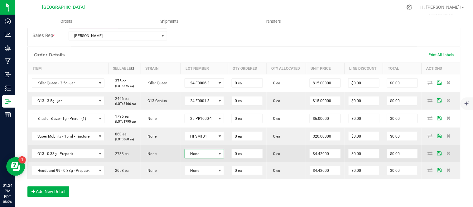
click at [208, 158] on span "None" at bounding box center [200, 154] width 31 height 9
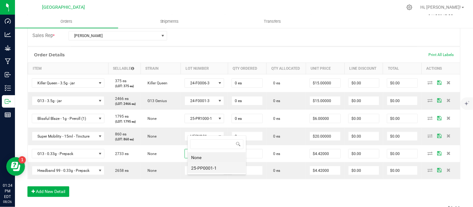
click at [209, 167] on li "25-PP0001-1" at bounding box center [217, 168] width 58 height 11
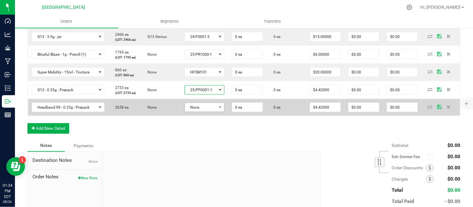
scroll to position [208, 0]
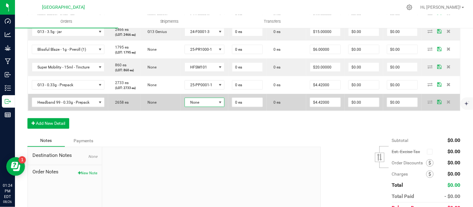
click at [210, 107] on span "None" at bounding box center [200, 102] width 31 height 9
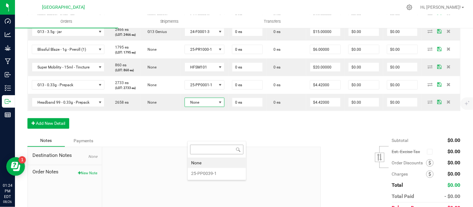
scroll to position [9, 40]
click at [213, 173] on li "25-PP0039-1" at bounding box center [217, 173] width 58 height 11
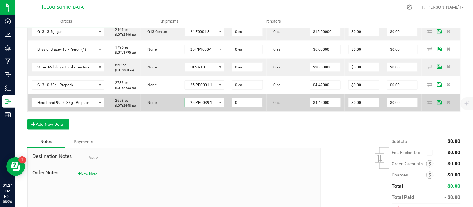
click at [249, 107] on input "0" at bounding box center [247, 103] width 31 height 9
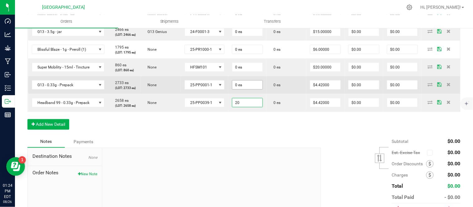
type input "20"
type input "0"
type input "20 ea"
type input "$88.40"
click at [254, 90] on input "0" at bounding box center [247, 85] width 31 height 9
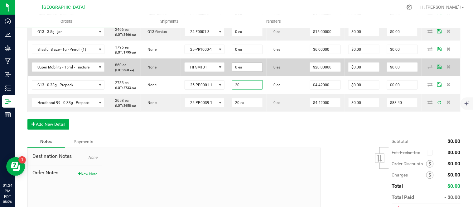
type input "20"
type input "0"
type input "20 ea"
type input "$88.40"
click at [250, 72] on input "0" at bounding box center [247, 67] width 31 height 9
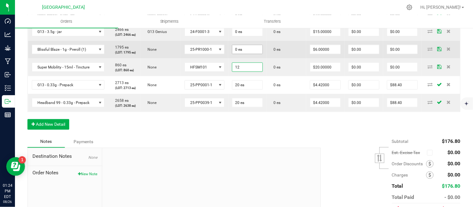
type input "1"
type input "24"
type input "0"
type input "24 ea"
type input "$480.00"
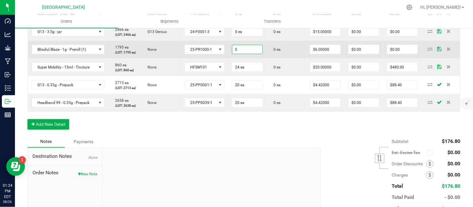
click at [256, 54] on input "0" at bounding box center [247, 49] width 31 height 9
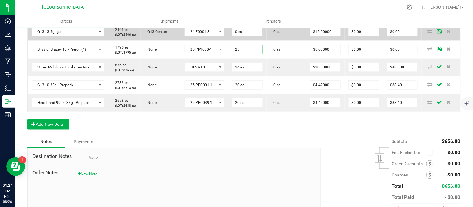
type input "25 ea"
type input "$150.00"
click at [250, 19] on span "0 ea" at bounding box center [247, 13] width 31 height 9
click at [249, 36] on input "0" at bounding box center [247, 31] width 31 height 9
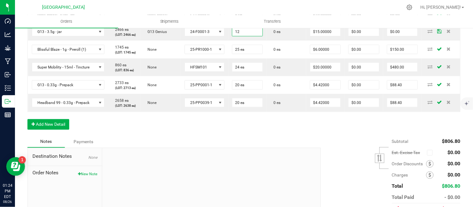
type input "12 ea"
type input "$180.00"
click at [285, 191] on div at bounding box center [211, 190] width 218 height 84
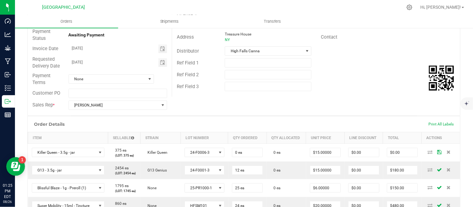
scroll to position [69, 0]
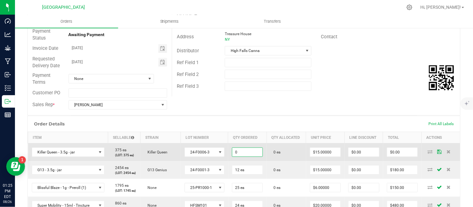
click at [253, 157] on input "0" at bounding box center [247, 152] width 31 height 9
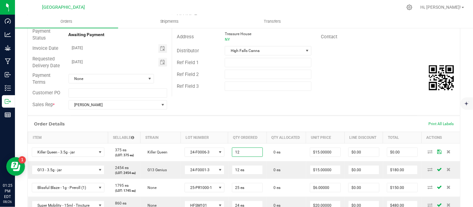
type input "12 ea"
type input "$180.00"
click at [385, 100] on div "Order # 00000582 Status Created Order Date [DATE] 1:21 PM EDT Payment Status Aw…" at bounding box center [244, 54] width 433 height 122
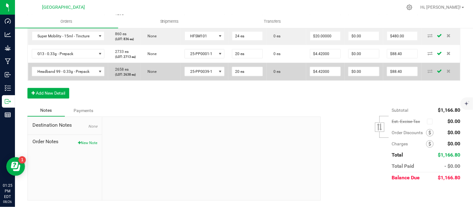
scroll to position [277, 0]
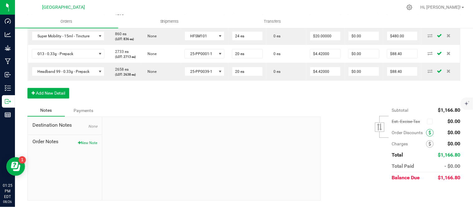
click at [428, 137] on span at bounding box center [429, 132] width 7 height 7
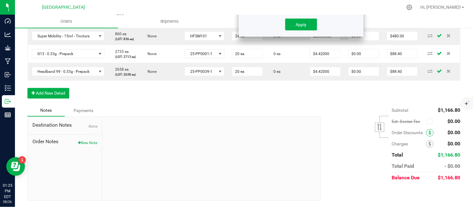
click at [426, 132] on span at bounding box center [429, 132] width 7 height 7
click at [426, 133] on span at bounding box center [429, 132] width 7 height 7
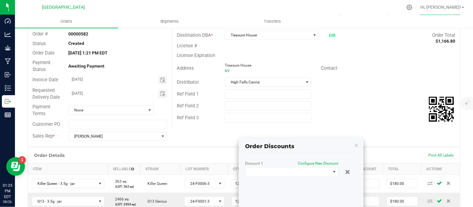
scroll to position [104, 0]
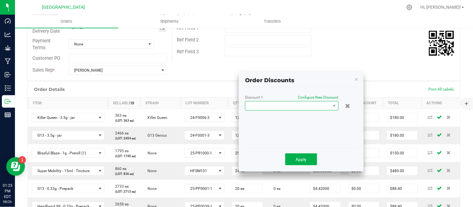
click at [301, 107] on span at bounding box center [287, 106] width 85 height 9
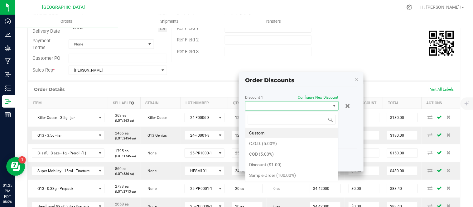
scroll to position [9, 94]
click at [285, 177] on li "Sample Order (100.00%)" at bounding box center [291, 175] width 93 height 11
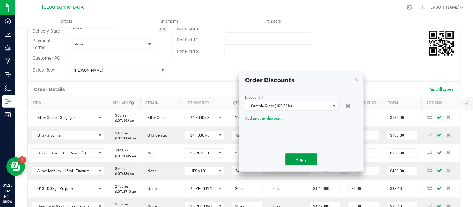
click at [294, 162] on button "Apply" at bounding box center [301, 160] width 32 height 12
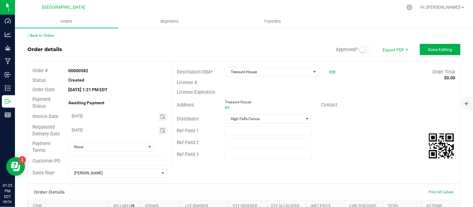
scroll to position [0, 0]
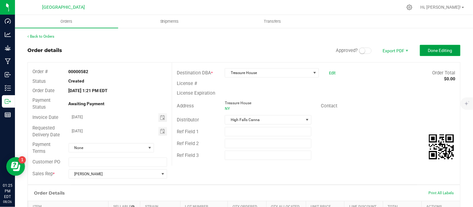
click at [431, 49] on span "Done Editing" at bounding box center [440, 50] width 24 height 5
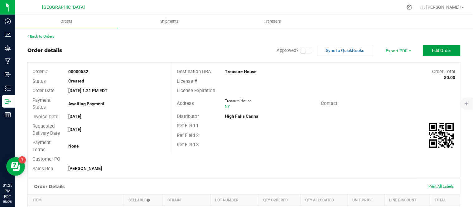
click at [439, 54] on button "Edit Order" at bounding box center [441, 50] width 37 height 11
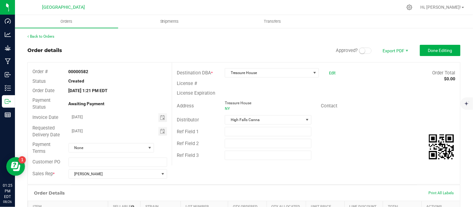
click at [359, 54] on span at bounding box center [365, 51] width 12 height 6
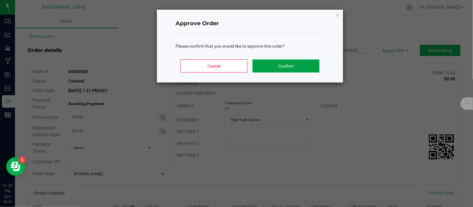
click at [316, 69] on button "Confirm" at bounding box center [286, 66] width 67 height 13
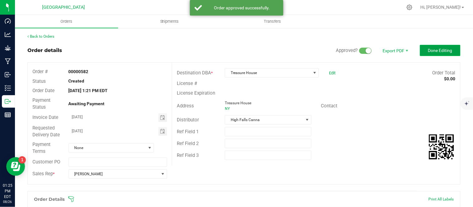
click at [432, 49] on span "Done Editing" at bounding box center [440, 50] width 24 height 5
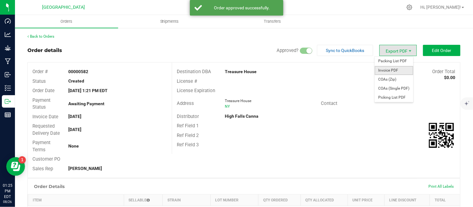
click at [388, 70] on span "Invoice PDF" at bounding box center [394, 70] width 39 height 9
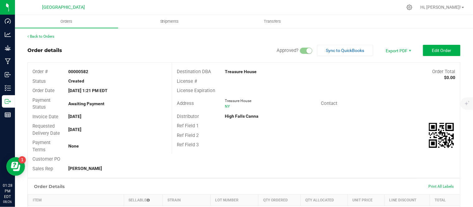
click at [41, 34] on link "Back to Orders" at bounding box center [40, 36] width 27 height 4
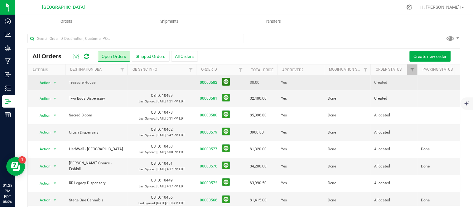
click at [229, 82] on button at bounding box center [226, 82] width 8 height 8
click at [328, 83] on td at bounding box center [347, 82] width 47 height 14
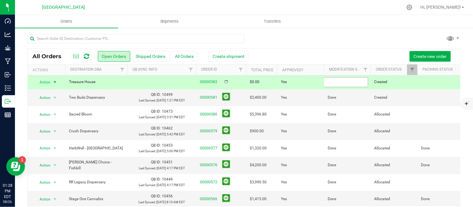
click at [328, 82] on input "text" at bounding box center [346, 82] width 45 height 10
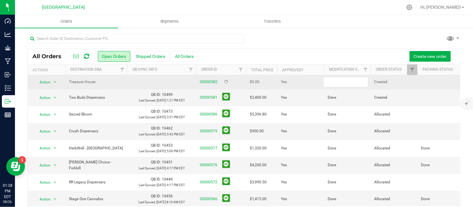
type input "Done"
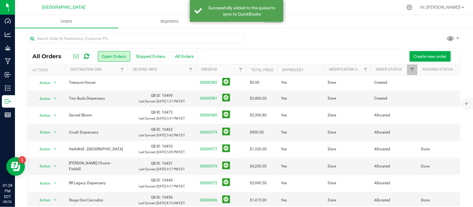
click at [330, 39] on div at bounding box center [243, 41] width 433 height 14
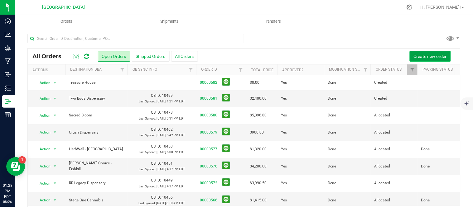
click at [435, 60] on button "Create new order" at bounding box center [430, 56] width 41 height 11
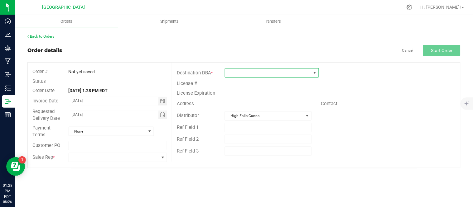
click at [271, 72] on span at bounding box center [268, 73] width 86 height 9
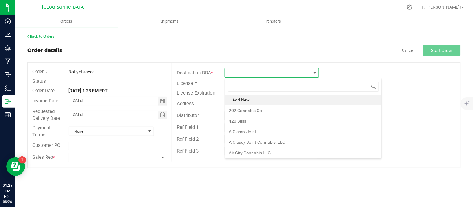
scroll to position [9, 94]
type input "kush klub"
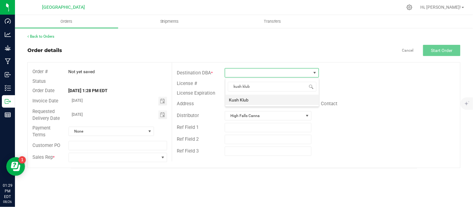
click at [259, 102] on li "Kush Klub" at bounding box center [272, 100] width 94 height 11
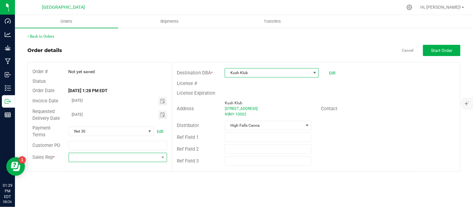
click at [114, 157] on span at bounding box center [114, 157] width 90 height 9
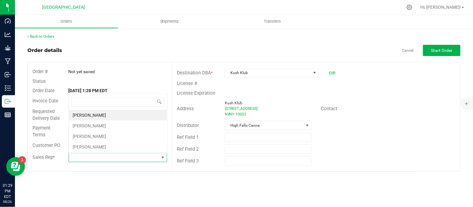
scroll to position [9, 98]
click at [98, 128] on li "[PERSON_NAME]" at bounding box center [118, 126] width 98 height 11
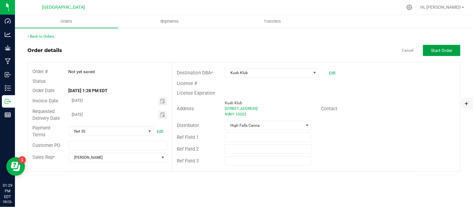
click at [429, 48] on button "Start Order" at bounding box center [441, 50] width 37 height 11
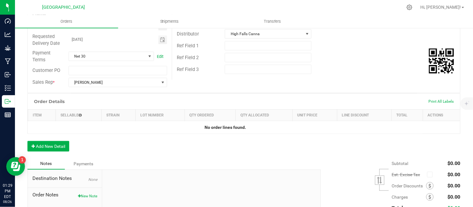
scroll to position [104, 0]
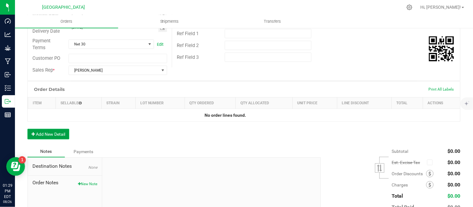
click at [56, 137] on button "Add New Detail" at bounding box center [48, 134] width 42 height 11
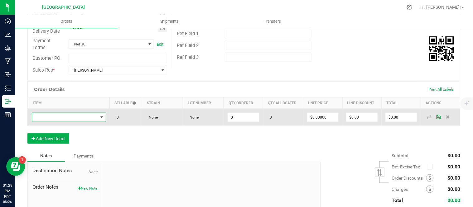
click at [63, 118] on span "NO DATA FOUND" at bounding box center [65, 117] width 66 height 9
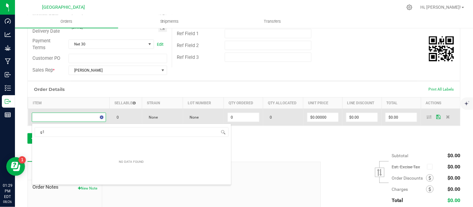
scroll to position [9, 71]
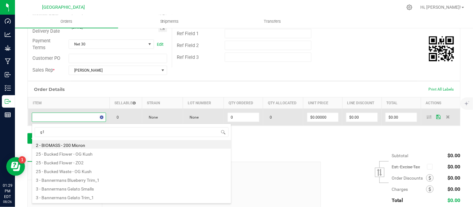
type input "g13"
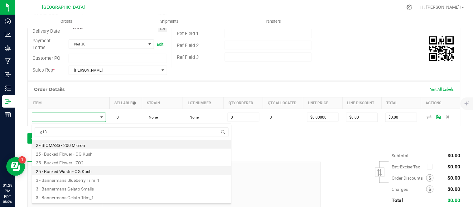
scroll to position [0, 0]
click at [84, 173] on li "G13 - 3.5g - jar" at bounding box center [131, 171] width 199 height 9
type input "0 ea"
type input "$15.00000"
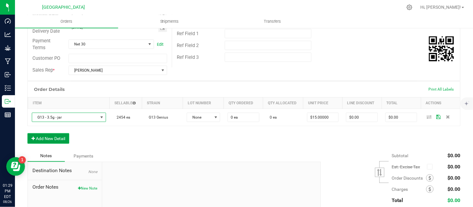
click at [46, 142] on button "Add New Detail" at bounding box center [48, 138] width 42 height 11
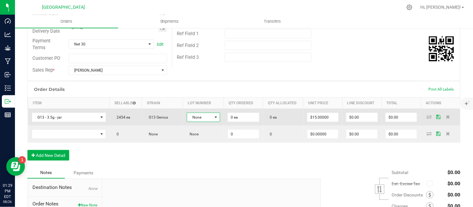
click at [213, 117] on span at bounding box center [215, 117] width 5 height 5
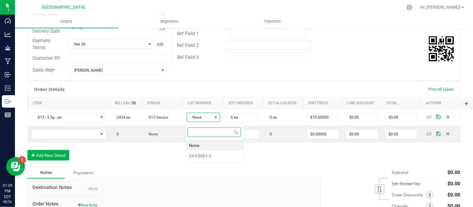
scroll to position [9, 32]
click at [207, 156] on li "24-F0001-3" at bounding box center [214, 156] width 58 height 11
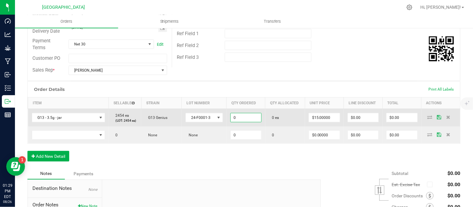
click at [247, 122] on input "0" at bounding box center [246, 118] width 31 height 9
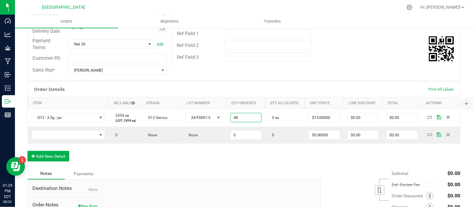
type input "48 ea"
type input "$720.00"
click at [244, 167] on div "Order Details Print All Labels Item Sellable Strain Lot Number Qty Ordered Qty …" at bounding box center [243, 124] width 433 height 87
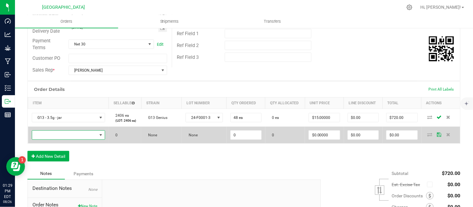
click at [66, 140] on span "NO DATA FOUND" at bounding box center [64, 135] width 65 height 9
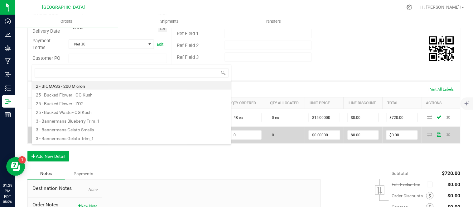
scroll to position [9, 70]
type input "killer"
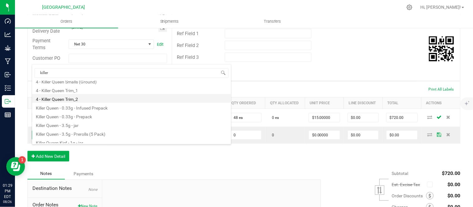
scroll to position [33, 0]
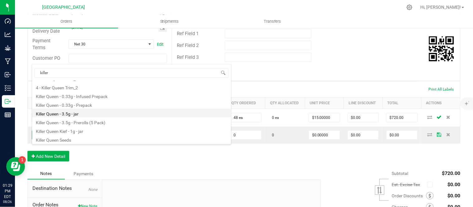
click at [66, 113] on li "Killer Queen - 3.5g - jar" at bounding box center [131, 113] width 199 height 9
type input "0 ea"
type input "$15.00000"
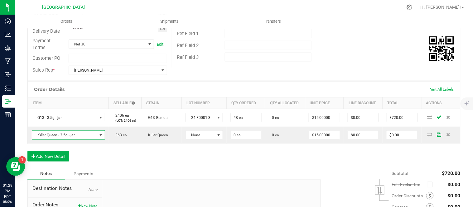
drag, startPoint x: 148, startPoint y: 177, endPoint x: 115, endPoint y: 170, distance: 33.5
click at [148, 168] on div "Order Details Print All Labels Item Sellable Strain Lot Number Qty Ordered Qty …" at bounding box center [243, 124] width 433 height 87
click at [48, 162] on button "Add New Detail" at bounding box center [48, 156] width 42 height 11
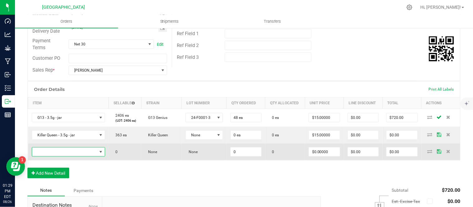
click at [51, 157] on span "NO DATA FOUND" at bounding box center [64, 152] width 65 height 9
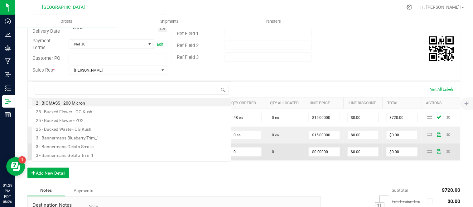
scroll to position [9, 70]
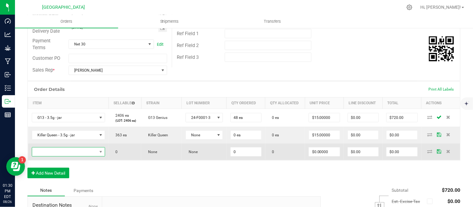
click at [53, 157] on span "NO DATA FOUND" at bounding box center [64, 152] width 65 height 9
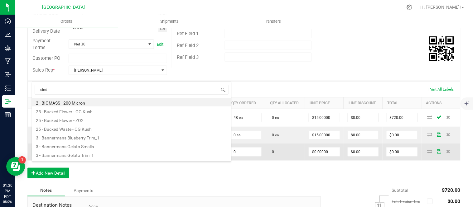
type input "[PERSON_NAME]"
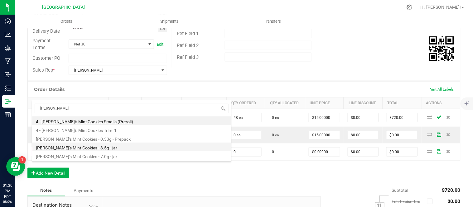
click at [96, 146] on li "[PERSON_NAME]'s Mint Cookies - 3.5g - jar" at bounding box center [131, 147] width 199 height 9
type input "0 ea"
type input "$15.00000"
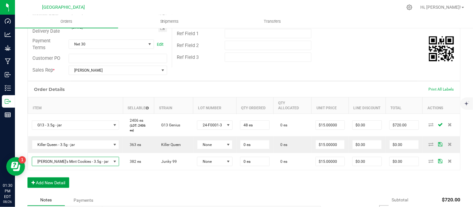
click at [49, 185] on button "Add New Detail" at bounding box center [48, 183] width 42 height 11
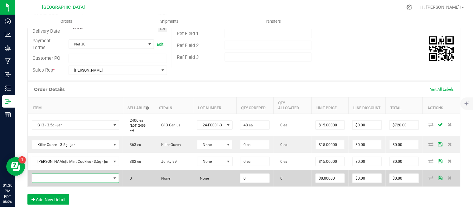
click at [50, 183] on span "NO DATA FOUND" at bounding box center [71, 178] width 79 height 9
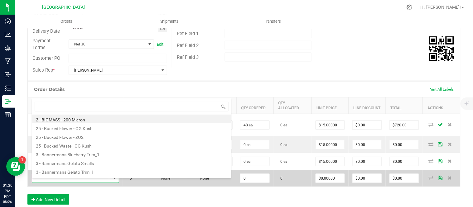
scroll to position [9, 73]
type input "slurri"
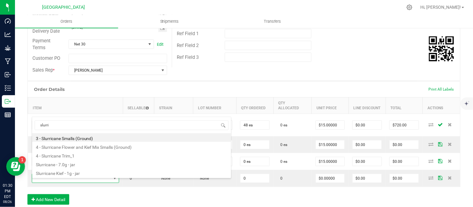
click at [120, 198] on div "Order Details Print All Labels Item Sellable Strain Lot Number Qty Ordered Qty …" at bounding box center [243, 146] width 433 height 130
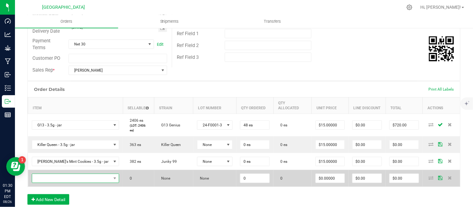
click at [61, 183] on span "NO DATA FOUND" at bounding box center [71, 178] width 79 height 9
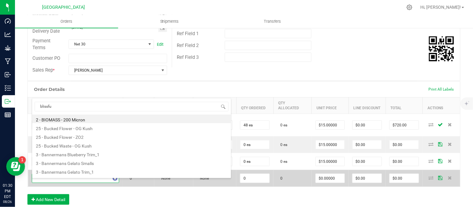
type input "blissful"
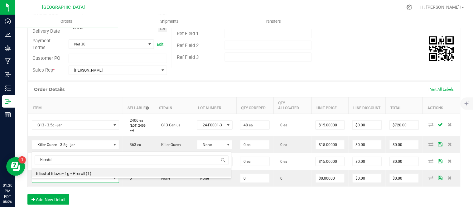
click at [63, 175] on li "Blissful Blaze - 1g - Preroll (1)" at bounding box center [131, 172] width 199 height 9
type input "0 ea"
type input "$6.00000"
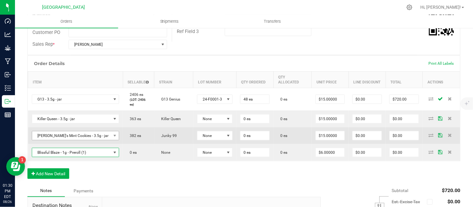
scroll to position [173, 0]
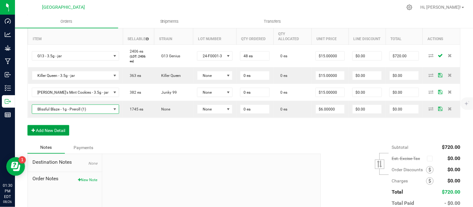
click at [55, 134] on button "Add New Detail" at bounding box center [48, 130] width 42 height 11
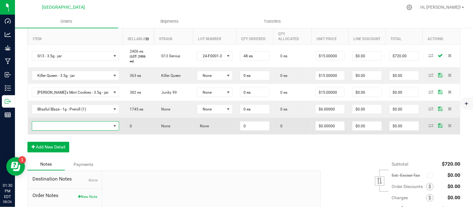
click at [50, 129] on span "NO DATA FOUND" at bounding box center [71, 126] width 79 height 9
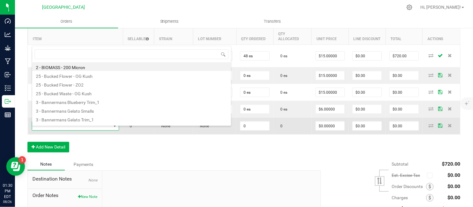
scroll to position [9, 73]
type input "sativa"
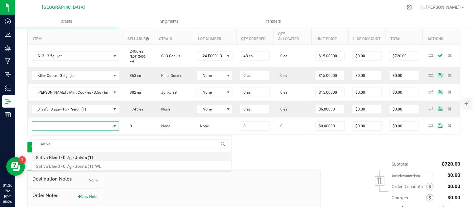
click at [94, 157] on li "Sativa Blend - 0.7g - Joints (1)" at bounding box center [131, 157] width 199 height 9
type input "0 ea"
type input "$4.42000"
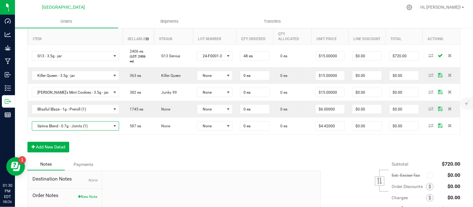
click at [102, 150] on div "Order Details Print All Labels Item Sellable Strain Lot Number Qty Ordered Qty …" at bounding box center [243, 85] width 433 height 147
click at [55, 152] on button "Add New Detail" at bounding box center [48, 147] width 42 height 11
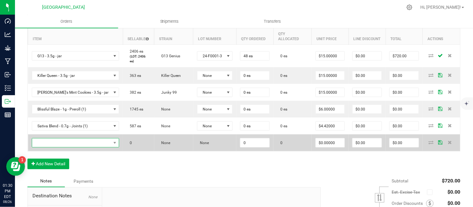
click at [74, 146] on span "NO DATA FOUND" at bounding box center [71, 143] width 79 height 9
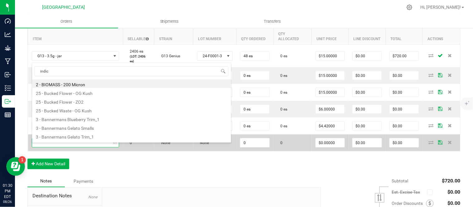
type input "indica"
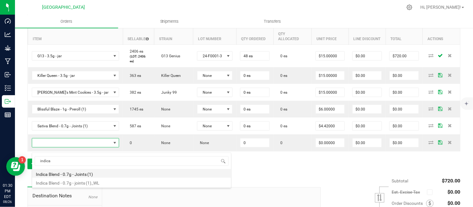
click at [67, 174] on li "Indica Blend - 0.7g - Joints (1)" at bounding box center [131, 173] width 199 height 9
type input "0 ea"
type input "$4.42000"
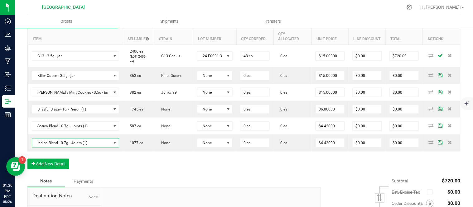
click at [124, 172] on div "Order Details Print All Labels Item Sellable Strain Lot Number Qty Ordered Qty …" at bounding box center [243, 94] width 433 height 164
click at [46, 170] on button "Add New Detail" at bounding box center [48, 164] width 42 height 11
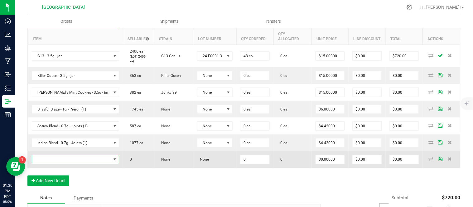
click at [63, 163] on span "NO DATA FOUND" at bounding box center [71, 160] width 79 height 9
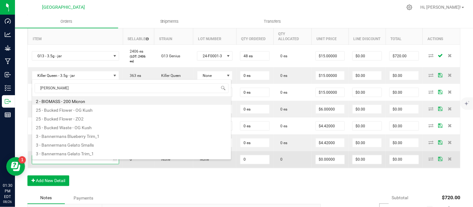
type input "og kush"
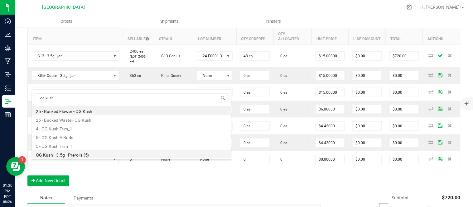
click at [74, 154] on li "OG Kush - 3.5g - Prerolls (5)" at bounding box center [131, 154] width 199 height 9
type input "0 ea"
type input "$15.00000"
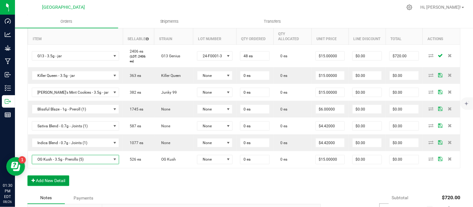
click at [60, 184] on button "Add New Detail" at bounding box center [48, 181] width 42 height 11
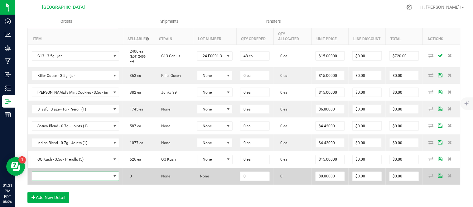
click at [64, 181] on span "NO DATA FOUND" at bounding box center [71, 176] width 79 height 9
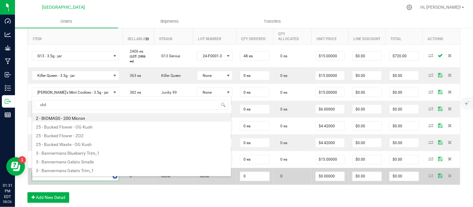
type input "chill"
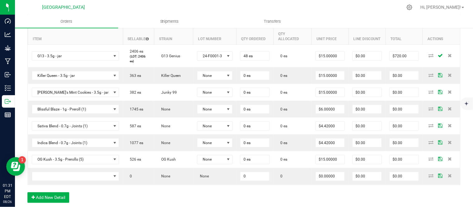
click at [158, 193] on div "Order Details Print All Labels Item Sellable Strain Lot Number Qty Ordered Qty …" at bounding box center [243, 110] width 433 height 197
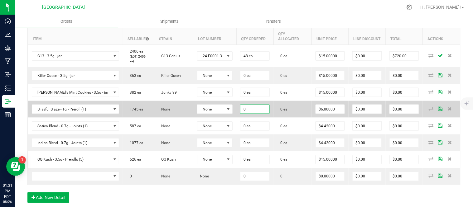
click at [253, 113] on input "0" at bounding box center [254, 109] width 29 height 9
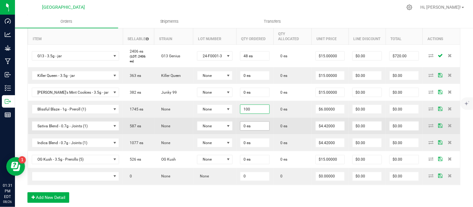
type input "100 ea"
type input "$600.00"
click at [243, 130] on input "0" at bounding box center [254, 126] width 29 height 9
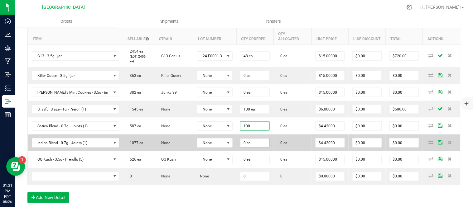
type input "100 ea"
type input "$442.00"
click at [245, 146] on input "0" at bounding box center [254, 143] width 29 height 9
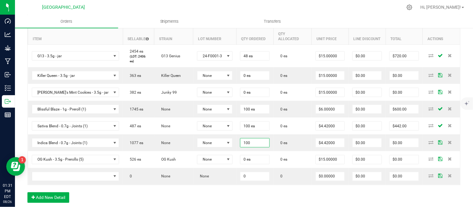
type input "100 ea"
type input "$442.00"
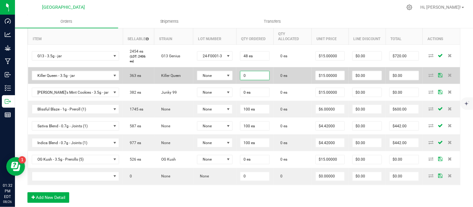
click at [246, 77] on input "0" at bounding box center [254, 75] width 29 height 9
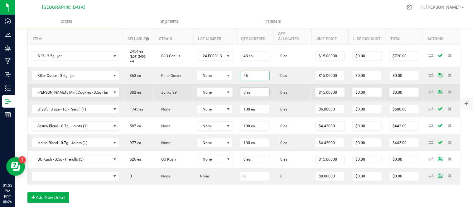
type input "48 ea"
type input "$720.00"
click at [251, 97] on input "0" at bounding box center [254, 92] width 29 height 9
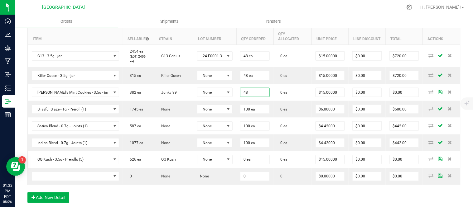
type input "48 ea"
type input "$720.00"
click at [292, 197] on div "Order Details Print All Labels Item Sellable Strain Lot Number Qty Ordered Qty …" at bounding box center [243, 110] width 433 height 197
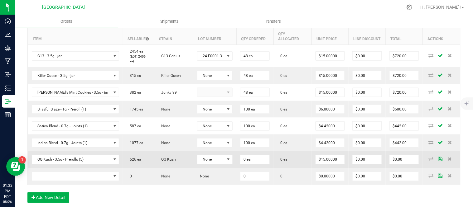
scroll to position [208, 0]
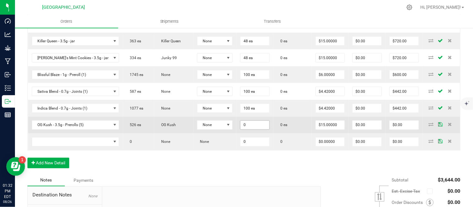
click at [242, 129] on input "0" at bounding box center [254, 125] width 29 height 9
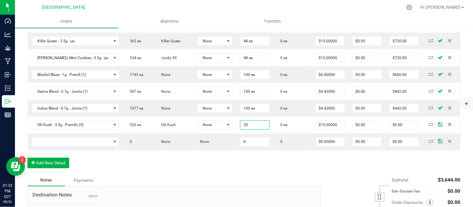
type input "20 ea"
type input "$300.00"
drag, startPoint x: 278, startPoint y: 172, endPoint x: 238, endPoint y: 7, distance: 169.6
click at [278, 169] on div "Order Details Print All Labels Item Sellable Strain Lot Number Qty Ordered Qty …" at bounding box center [243, 76] width 433 height 197
click at [176, 169] on div "Order Details Print All Labels Item Sellable Strain Lot Number Qty Ordered Qty …" at bounding box center [243, 76] width 433 height 197
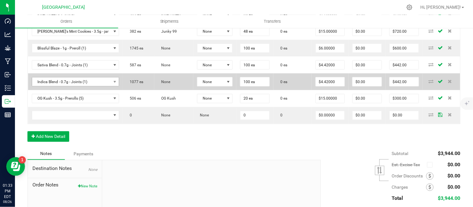
scroll to position [242, 0]
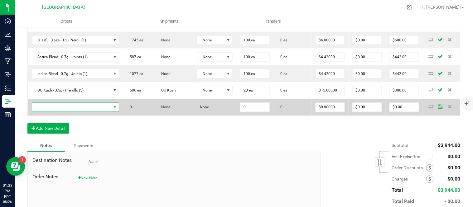
click at [67, 112] on span "NO DATA FOUND" at bounding box center [71, 107] width 79 height 9
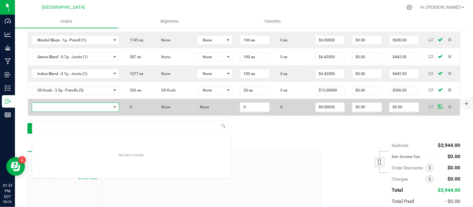
scroll to position [9, 73]
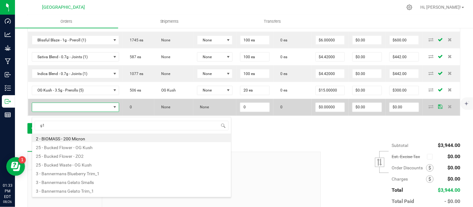
type input "g13"
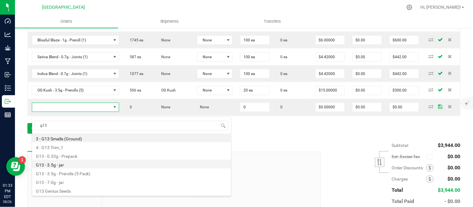
click at [104, 167] on li "G13 - 3.5g - jar" at bounding box center [131, 164] width 199 height 9
type input "0 ea"
type input "$15.00000"
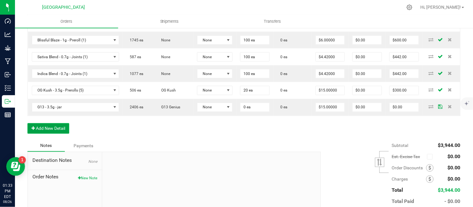
click at [64, 134] on button "Add New Detail" at bounding box center [48, 129] width 42 height 11
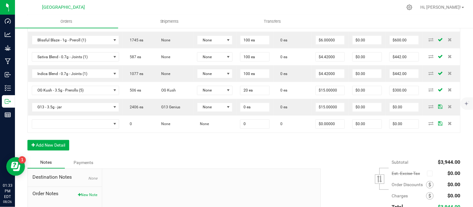
click at [194, 157] on div "Order Details Print All Labels Item Sellable Strain Lot Number Qty Ordered Qty …" at bounding box center [243, 50] width 433 height 214
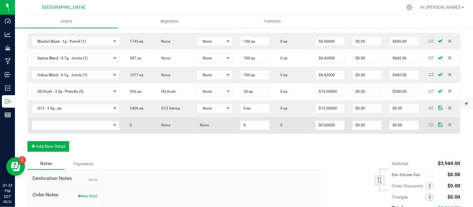
scroll to position [242, 0]
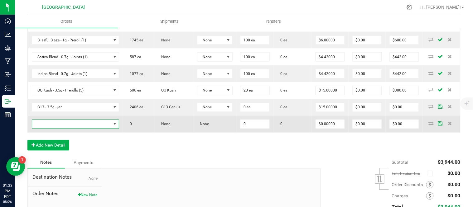
click at [71, 129] on span "NO DATA FOUND" at bounding box center [71, 124] width 79 height 9
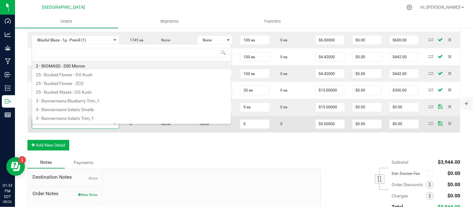
scroll to position [9, 73]
type input "killer"
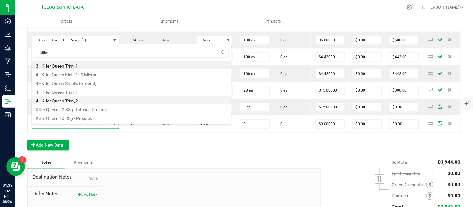
scroll to position [33, 0]
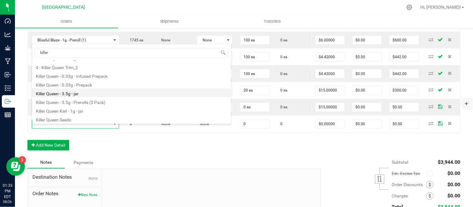
click at [99, 94] on li "Killer Queen - 3.5g - jar" at bounding box center [131, 93] width 199 height 9
type input "0 ea"
type input "$15.00000"
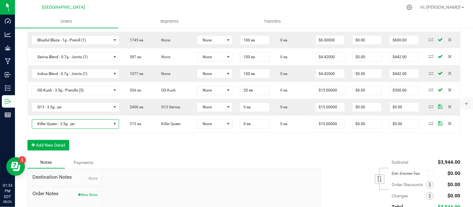
click at [55, 144] on div "Order Details Print All Labels Item Sellable Strain Lot Number Qty Ordered Qty …" at bounding box center [243, 50] width 433 height 214
click at [63, 150] on button "Add New Detail" at bounding box center [48, 145] width 42 height 11
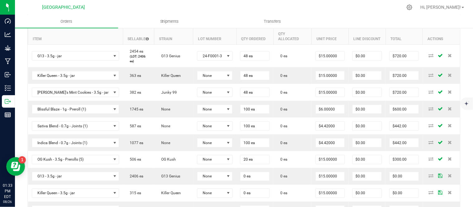
scroll to position [242, 0]
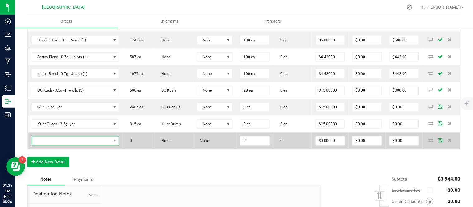
click at [80, 146] on span "NO DATA FOUND" at bounding box center [71, 141] width 79 height 9
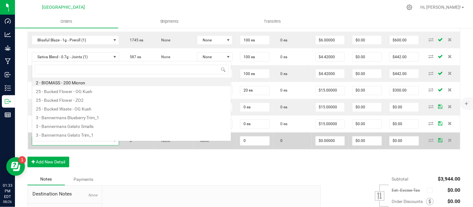
scroll to position [9, 73]
type input "[PERSON_NAME]"
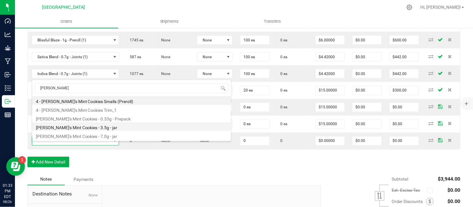
click at [107, 126] on li "[PERSON_NAME]'s Mint Cookies - 3.5g - jar" at bounding box center [131, 127] width 199 height 9
type input "0 ea"
type input "$15.00000"
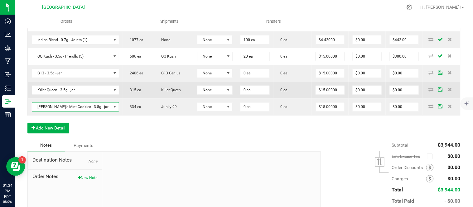
scroll to position [277, 0]
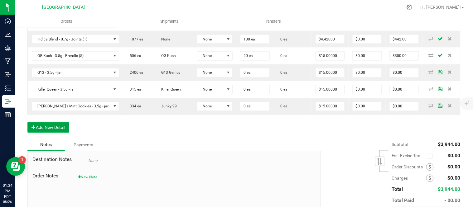
click at [60, 130] on button "Add New Detail" at bounding box center [48, 128] width 42 height 11
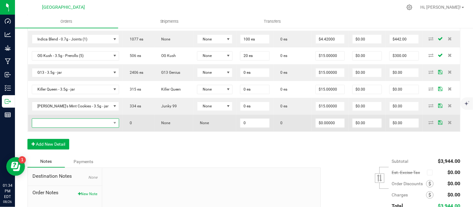
click at [60, 128] on span "NO DATA FOUND" at bounding box center [71, 123] width 79 height 9
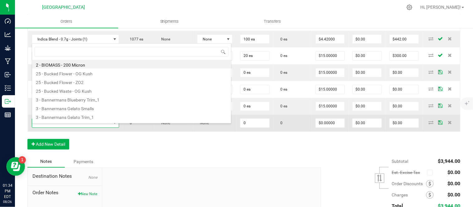
scroll to position [9, 73]
type input "bliss"
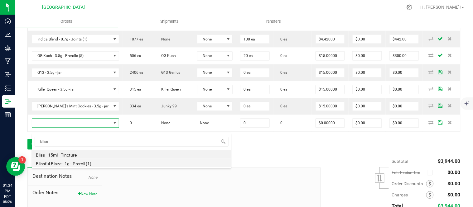
click at [75, 163] on li "Blissful Blaze - 1g - Preroll (1)" at bounding box center [131, 163] width 199 height 9
type input "0 ea"
type input "$6.00000"
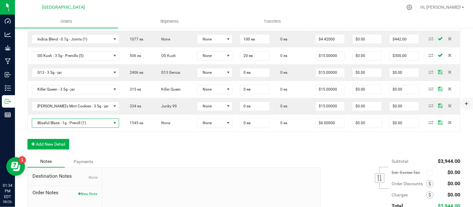
click at [101, 145] on div "Order Details Print All Labels Item Sellable Strain Lot Number Qty Ordered Qty …" at bounding box center [243, 32] width 433 height 248
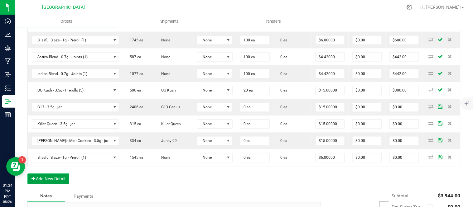
click at [43, 184] on button "Add New Detail" at bounding box center [48, 179] width 42 height 11
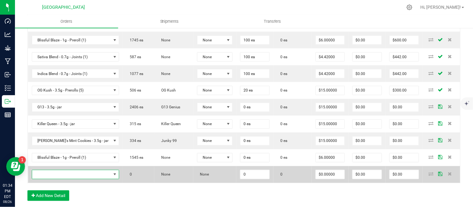
click at [45, 175] on span "NO DATA FOUND" at bounding box center [76, 174] width 88 height 9
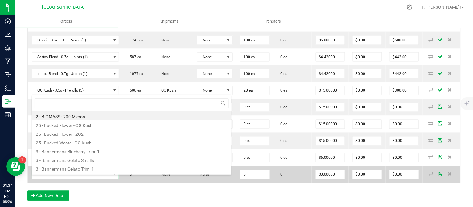
scroll to position [9, 73]
type input "sat"
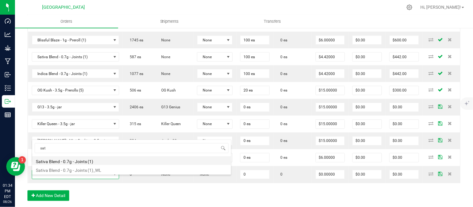
click at [94, 163] on li "Sativa Blend - 0.7g - Joints (1)" at bounding box center [131, 161] width 199 height 9
type input "0 ea"
type input "$4.42000"
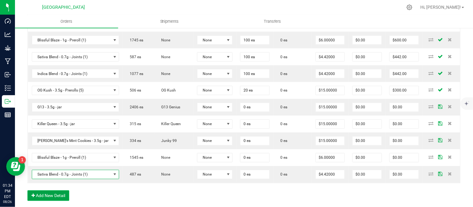
click at [54, 198] on button "Add New Detail" at bounding box center [48, 196] width 42 height 11
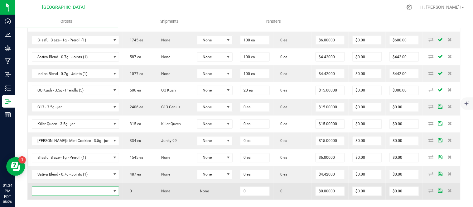
click at [55, 195] on span "NO DATA FOUND" at bounding box center [71, 191] width 79 height 9
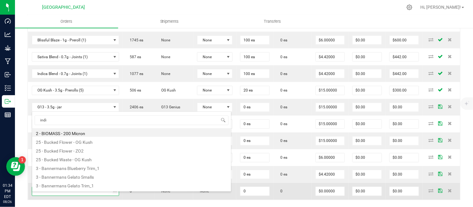
type input "indic"
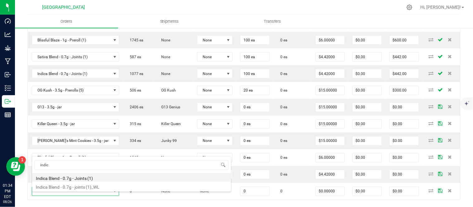
click at [86, 177] on li "Indica Blend - 0.7g - Joints (1)" at bounding box center [131, 177] width 199 height 9
type input "0 ea"
type input "$4.42000"
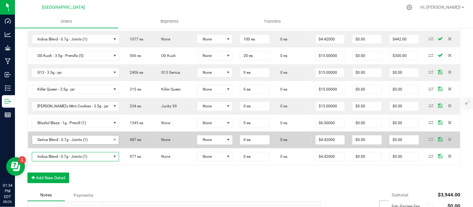
scroll to position [312, 0]
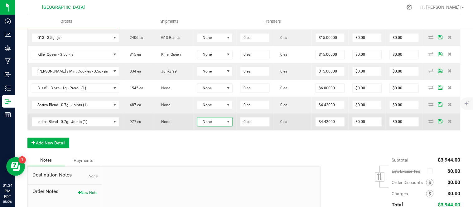
click at [199, 127] on span "None" at bounding box center [210, 122] width 27 height 9
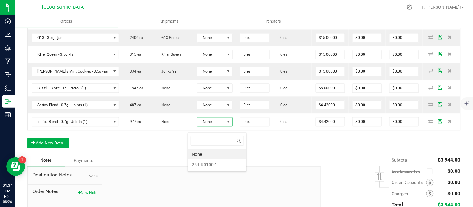
scroll to position [9, 37]
click at [211, 166] on li "25-PR0100-1" at bounding box center [217, 165] width 58 height 11
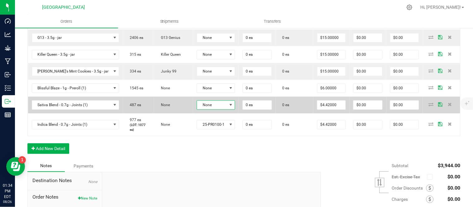
click at [207, 110] on span "None" at bounding box center [212, 105] width 30 height 9
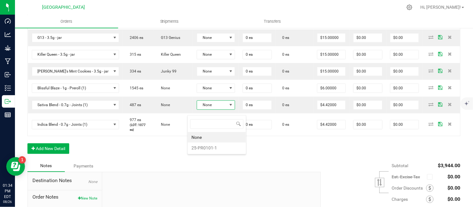
scroll to position [9, 39]
click at [211, 146] on li "25-PR0101-1" at bounding box center [217, 148] width 58 height 11
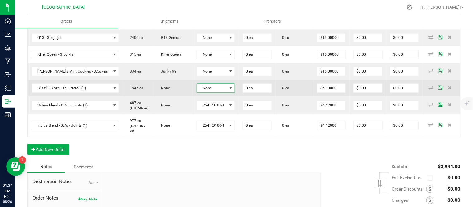
click at [204, 93] on span "None" at bounding box center [212, 88] width 30 height 9
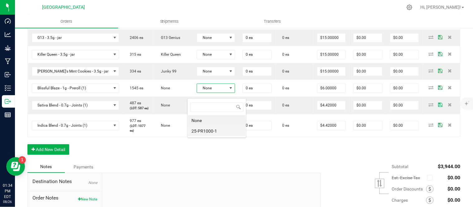
click at [208, 131] on li "25-PR1000-1" at bounding box center [217, 131] width 58 height 11
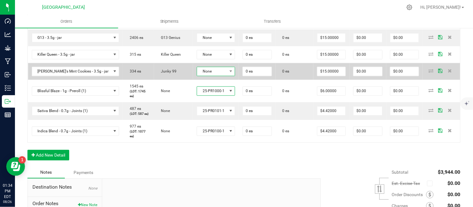
click at [204, 76] on span "None" at bounding box center [212, 71] width 30 height 9
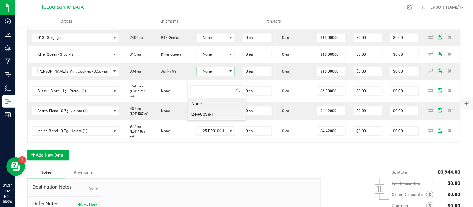
click at [204, 117] on li "24-F0038-1" at bounding box center [217, 114] width 58 height 11
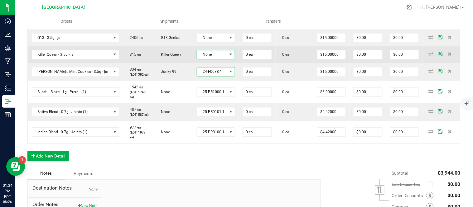
click at [206, 59] on span "None" at bounding box center [212, 55] width 30 height 9
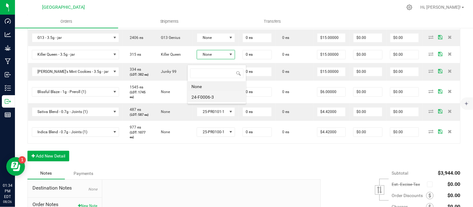
click at [210, 99] on li "24-F0006-3" at bounding box center [217, 97] width 58 height 11
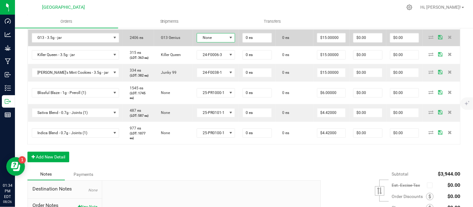
click at [208, 42] on span "None" at bounding box center [212, 38] width 30 height 9
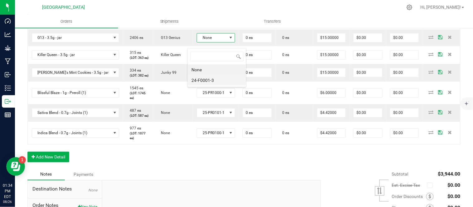
scroll to position [31178, 31147]
click at [212, 79] on li "24-F0001-3" at bounding box center [217, 80] width 58 height 11
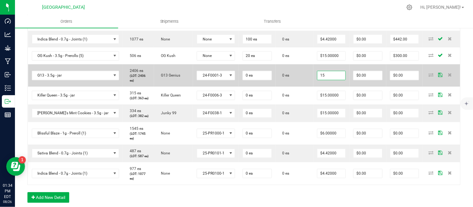
click at [327, 80] on input "15" at bounding box center [331, 75] width 28 height 9
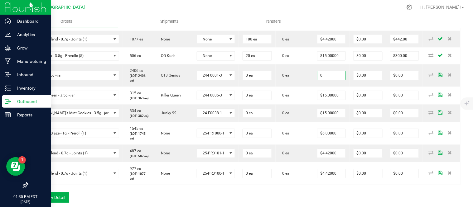
type input "$0.00000"
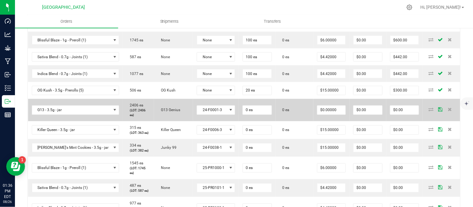
scroll to position [277, 0]
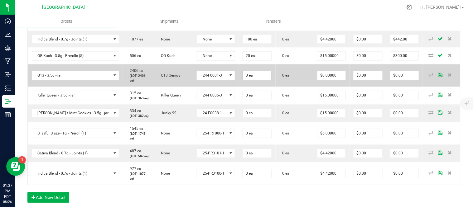
type input "0"
type input "$0.00000"
click at [243, 80] on input "0" at bounding box center [257, 75] width 29 height 9
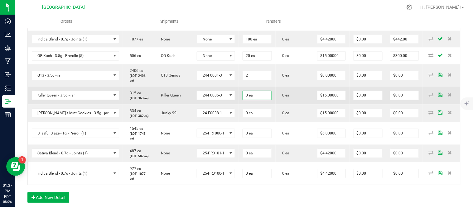
type input "2 ea"
click at [253, 100] on input "0" at bounding box center [257, 95] width 29 height 9
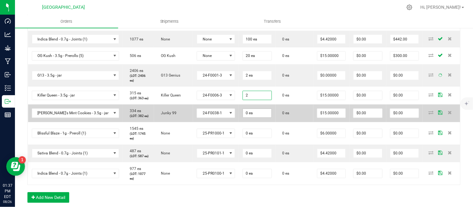
type input "2 ea"
type input "$30.00"
click at [253, 118] on input "0" at bounding box center [257, 113] width 29 height 9
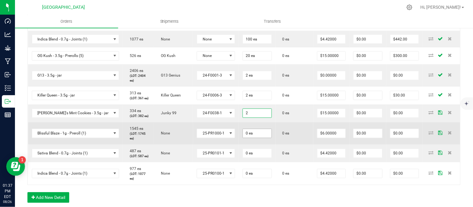
type input "2 ea"
type input "$30.00"
click at [251, 138] on input "0" at bounding box center [257, 133] width 29 height 9
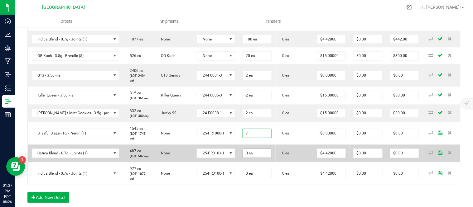
type input "7 ea"
type input "$42.00"
click at [245, 158] on input "0" at bounding box center [257, 153] width 29 height 9
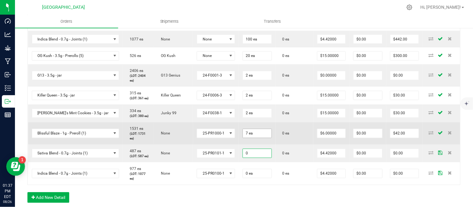
type input "0 ea"
click at [245, 138] on input "7" at bounding box center [257, 133] width 29 height 9
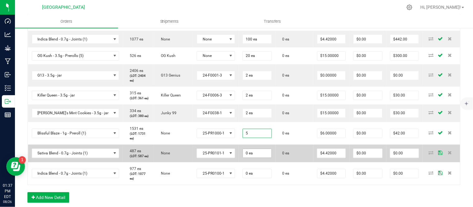
type input "5"
type input "0"
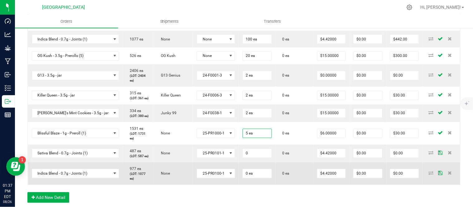
drag, startPoint x: 245, startPoint y: 169, endPoint x: 244, endPoint y: 185, distance: 16.3
click at [245, 158] on input "0" at bounding box center [257, 153] width 29 height 9
click at [244, 178] on input "0" at bounding box center [257, 174] width 29 height 9
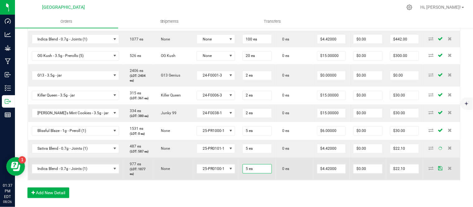
click at [282, 172] on span "0 ea" at bounding box center [284, 169] width 10 height 4
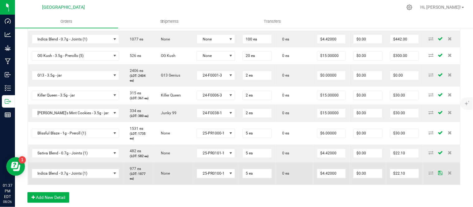
scroll to position [312, 0]
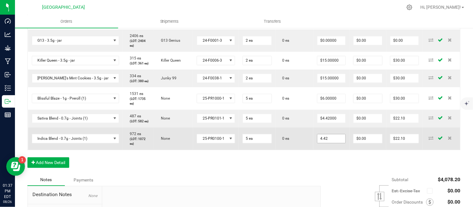
click at [332, 143] on input "4.42" at bounding box center [331, 139] width 28 height 9
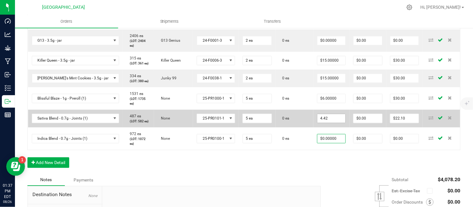
click at [330, 123] on input "4.42" at bounding box center [331, 118] width 28 height 9
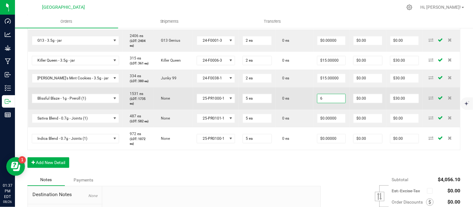
click at [331, 103] on input "6" at bounding box center [331, 98] width 28 height 9
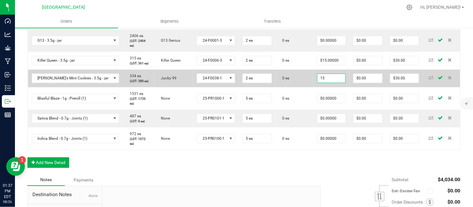
click at [322, 83] on input "15" at bounding box center [331, 78] width 28 height 9
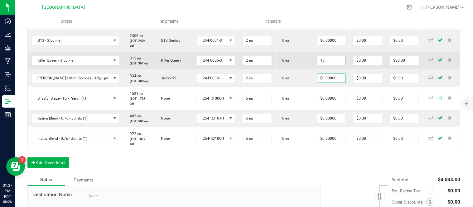
click at [332, 65] on input "15" at bounding box center [331, 60] width 28 height 9
click at [298, 67] on td "0 ea" at bounding box center [295, 61] width 38 height 18
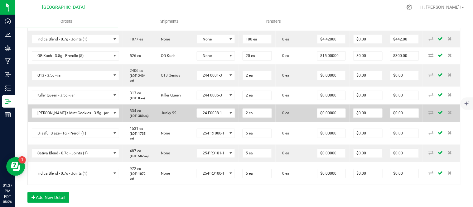
scroll to position [242, 0]
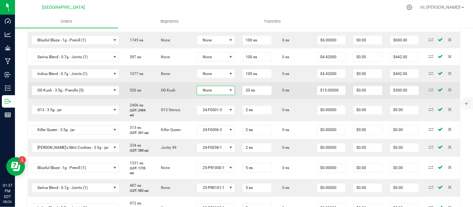
click at [202, 95] on span "None" at bounding box center [212, 90] width 30 height 9
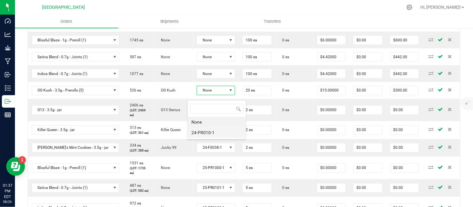
scroll to position [9, 39]
click at [202, 131] on li "24-PR010-1" at bounding box center [217, 133] width 58 height 11
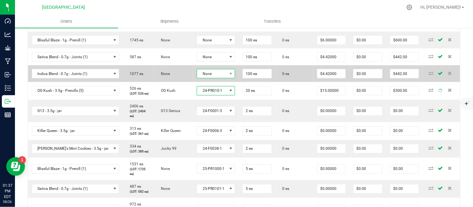
click at [200, 78] on span "None" at bounding box center [212, 74] width 30 height 9
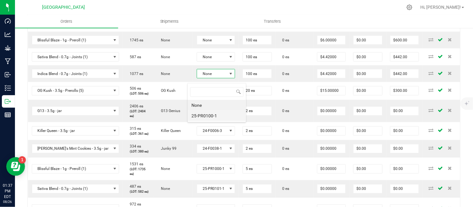
click at [201, 116] on li "25-PR0100-1" at bounding box center [217, 116] width 58 height 11
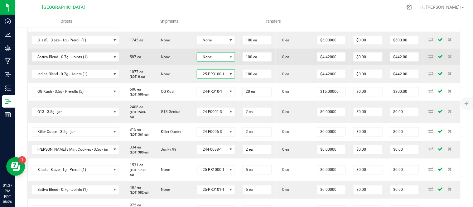
click at [204, 60] on span "None" at bounding box center [212, 57] width 30 height 9
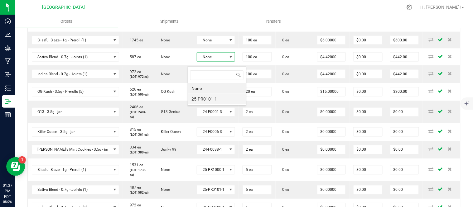
click at [203, 100] on li "25-PR0101-1" at bounding box center [217, 99] width 58 height 11
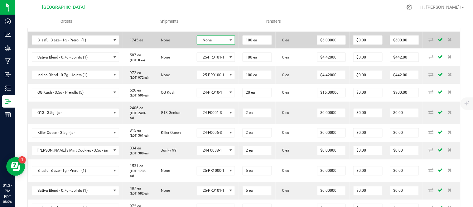
click at [208, 45] on span "None" at bounding box center [212, 40] width 30 height 9
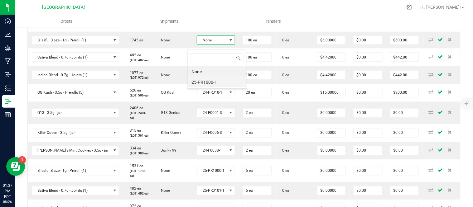
click at [209, 81] on li "25-PR1000-1" at bounding box center [217, 82] width 58 height 11
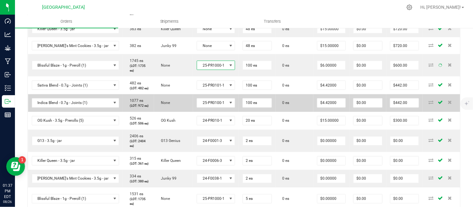
scroll to position [208, 0]
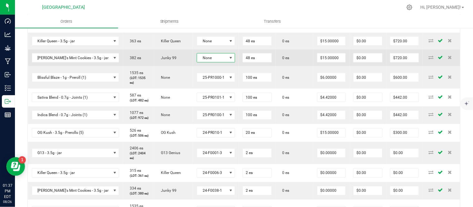
click at [201, 62] on span "None" at bounding box center [212, 58] width 30 height 9
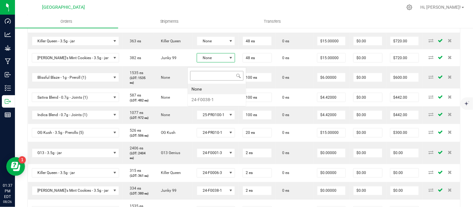
scroll to position [9, 39]
click at [201, 98] on li "24-F0038-1" at bounding box center [217, 99] width 58 height 11
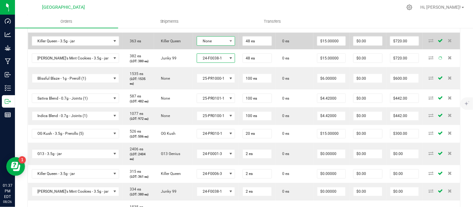
click at [201, 46] on span "None" at bounding box center [212, 41] width 30 height 9
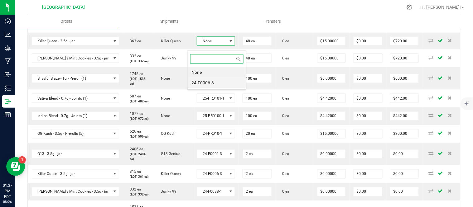
click at [211, 81] on li "24-F0006-3" at bounding box center [217, 83] width 58 height 11
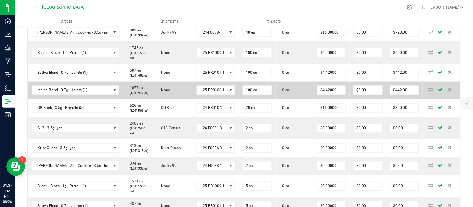
scroll to position [242, 0]
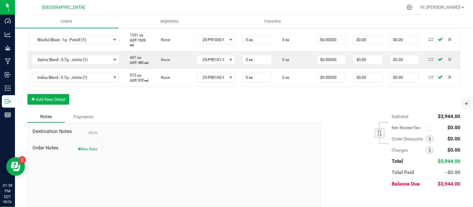
click at [298, 123] on div "Notes Payments" at bounding box center [171, 117] width 289 height 12
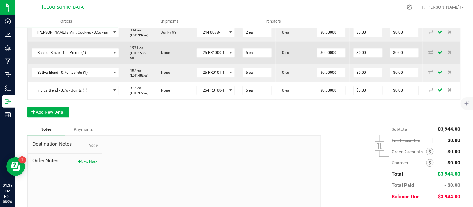
scroll to position [381, 0]
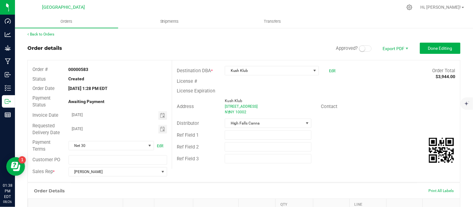
scroll to position [0, 0]
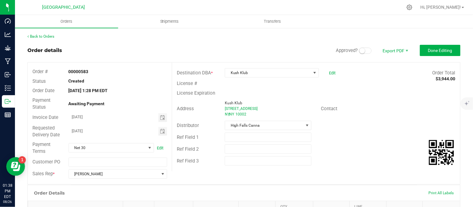
click at [360, 51] on small at bounding box center [363, 51] width 6 height 6
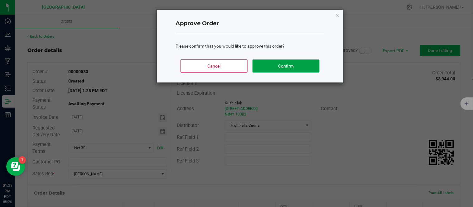
click at [304, 65] on button "Confirm" at bounding box center [286, 66] width 67 height 13
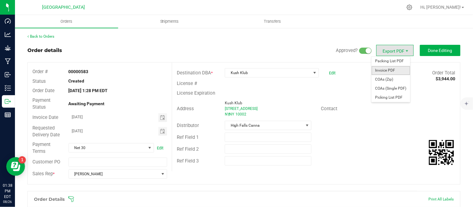
click at [384, 70] on span "Invoice PDF" at bounding box center [391, 70] width 39 height 9
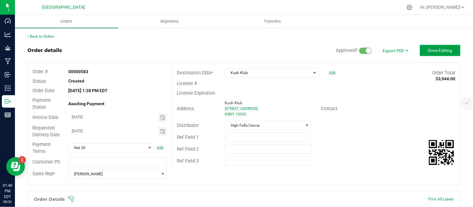
click at [445, 49] on span "Done Editing" at bounding box center [440, 50] width 24 height 5
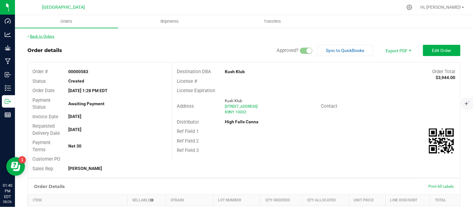
click at [50, 35] on link "Back to Orders" at bounding box center [40, 36] width 27 height 4
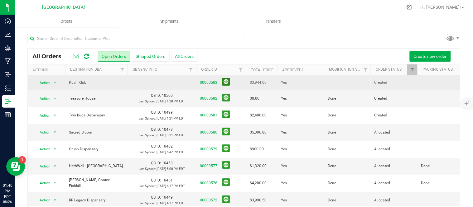
click at [229, 84] on button at bounding box center [226, 82] width 8 height 8
click at [228, 80] on button at bounding box center [226, 82] width 8 height 8
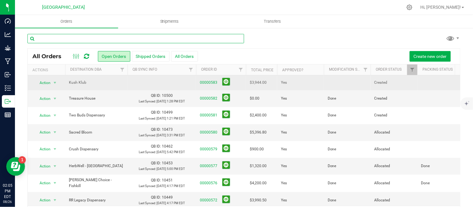
click at [119, 36] on input "text" at bounding box center [135, 38] width 217 height 9
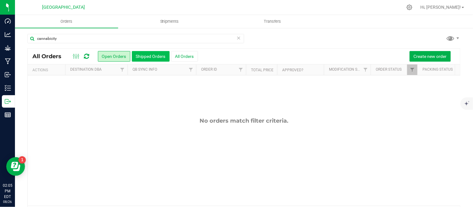
click at [144, 55] on button "Shipped Orders" at bounding box center [151, 56] width 38 height 11
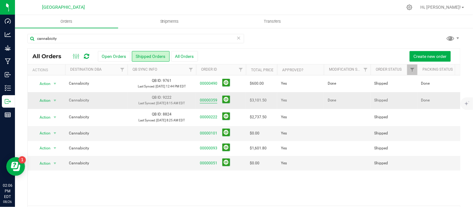
click at [208, 104] on link "00000359" at bounding box center [208, 101] width 17 height 6
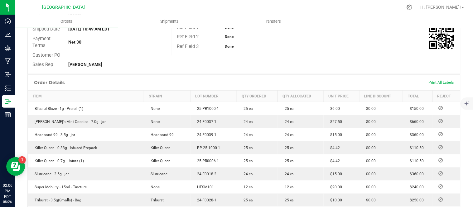
scroll to position [98, 0]
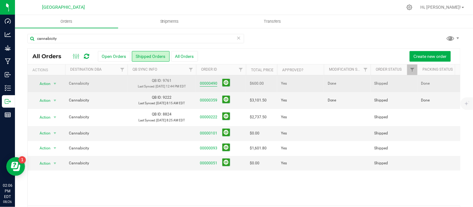
click at [212, 87] on link "00000490" at bounding box center [208, 84] width 17 height 6
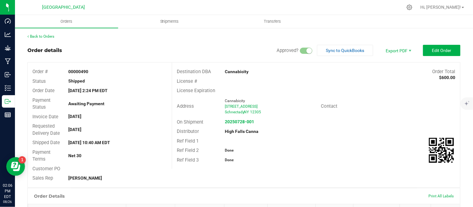
click at [35, 32] on div "Back to Orders Order details Approved? Sync to QuickBooks Export PDF Edit Order…" at bounding box center [244, 189] width 458 height 324
click at [38, 37] on link "Back to Orders" at bounding box center [40, 36] width 27 height 4
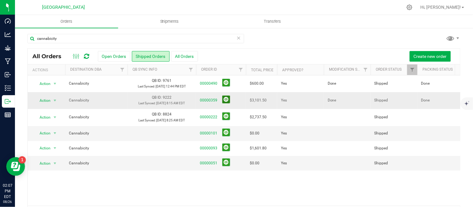
click at [229, 104] on button at bounding box center [226, 100] width 8 height 8
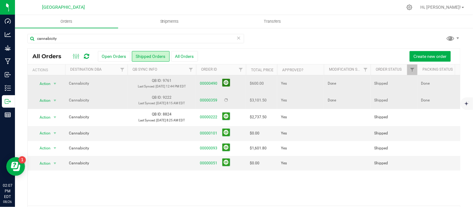
click at [228, 87] on button at bounding box center [226, 83] width 8 height 8
